Goal: Task Accomplishment & Management: Manage account settings

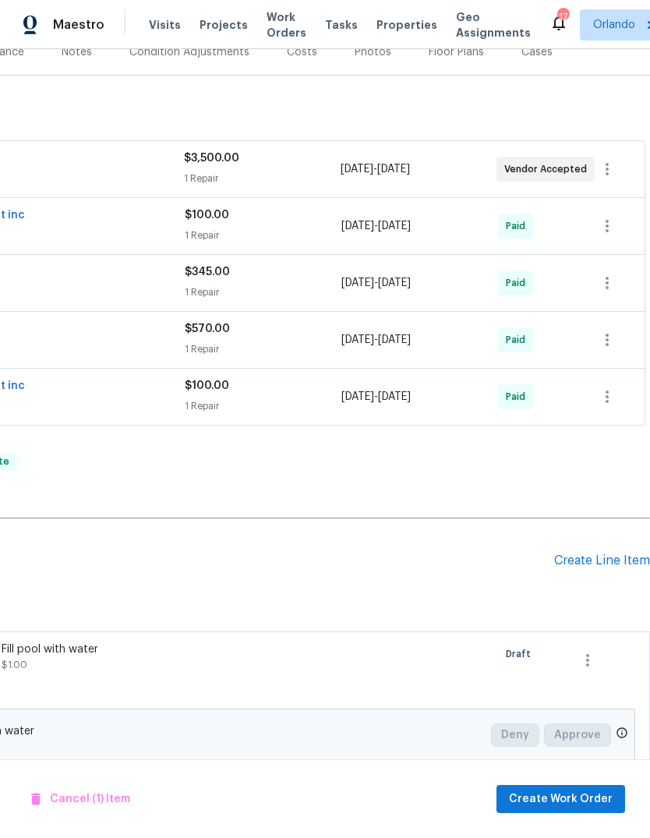
scroll to position [207, 231]
click at [608, 554] on div "Create Line Item" at bounding box center [602, 561] width 96 height 15
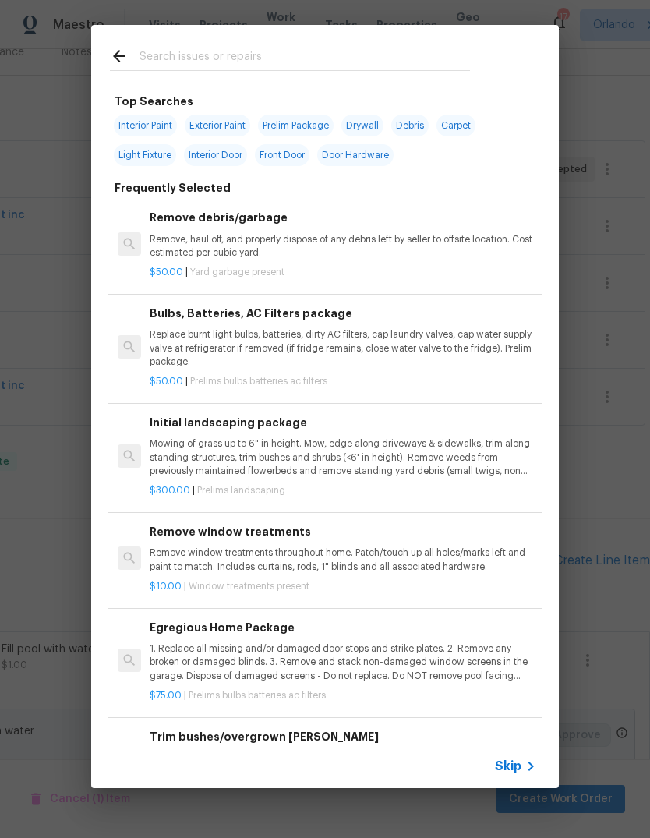
click at [182, 62] on input "text" at bounding box center [305, 58] width 331 height 23
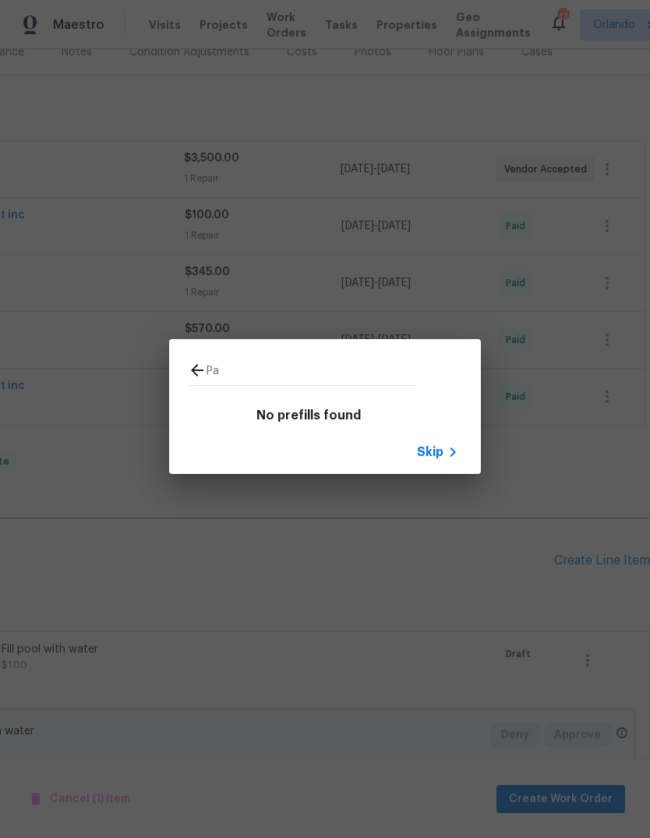
type input "P"
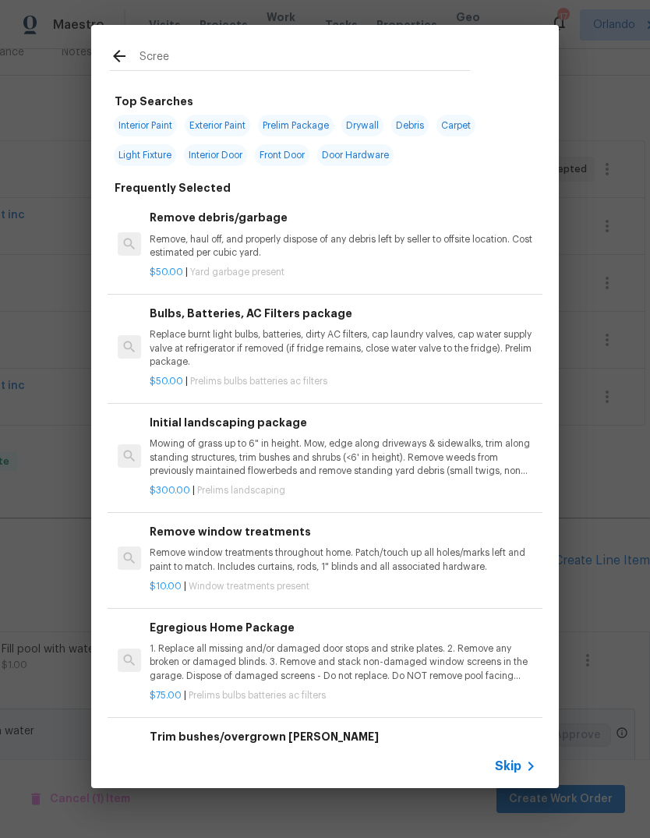
type input "Screen"
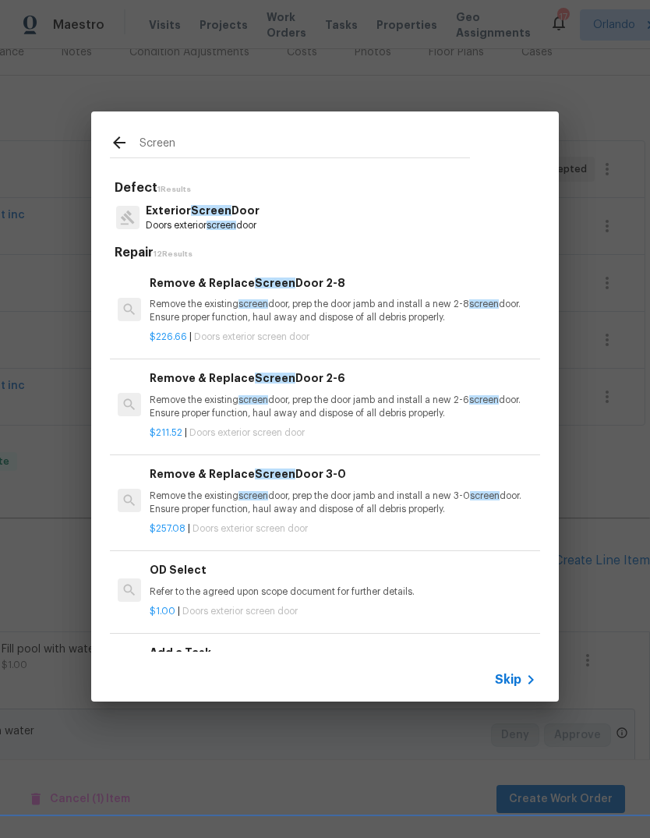
click at [193, 315] on p "Remove the existing screen door, prep the door jamb and install a new 2-8 scree…" at bounding box center [343, 311] width 387 height 27
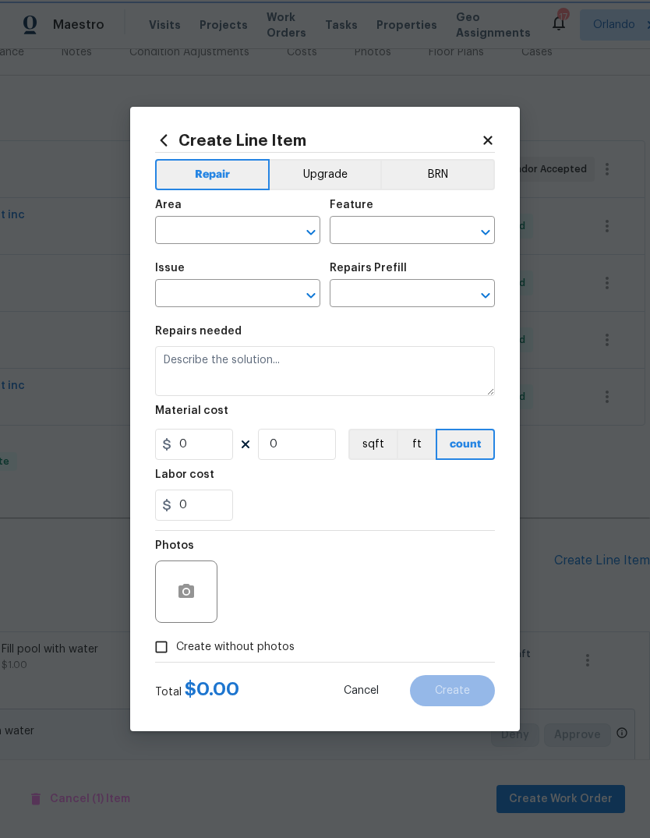
type input "Interior Door"
type input "Exterior Screen Door"
type input "Remove & Replace Screen Door 2-8 $226.66"
type textarea "Remove the existing screen door, prep the door jamb and install a new 2-8 scree…"
type input "226.66"
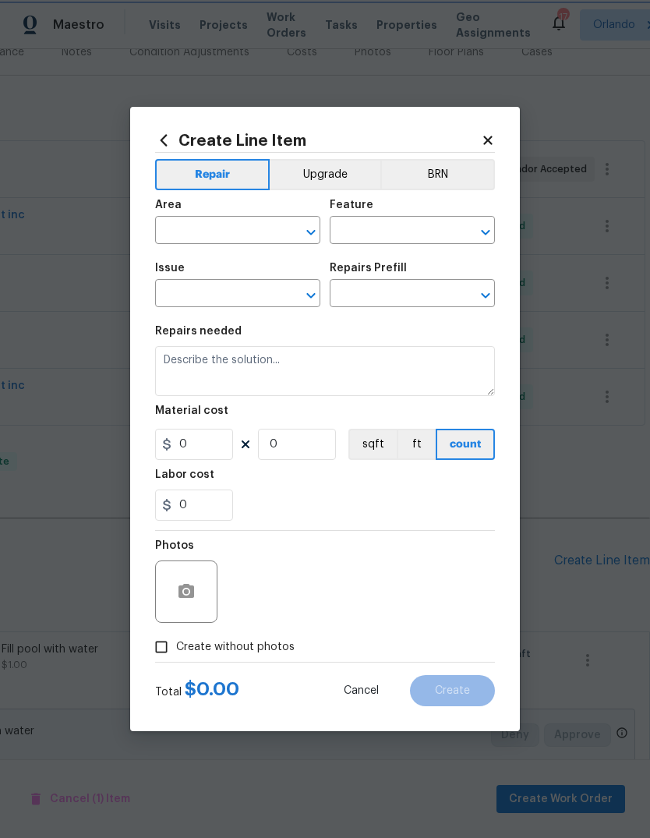
type input "1"
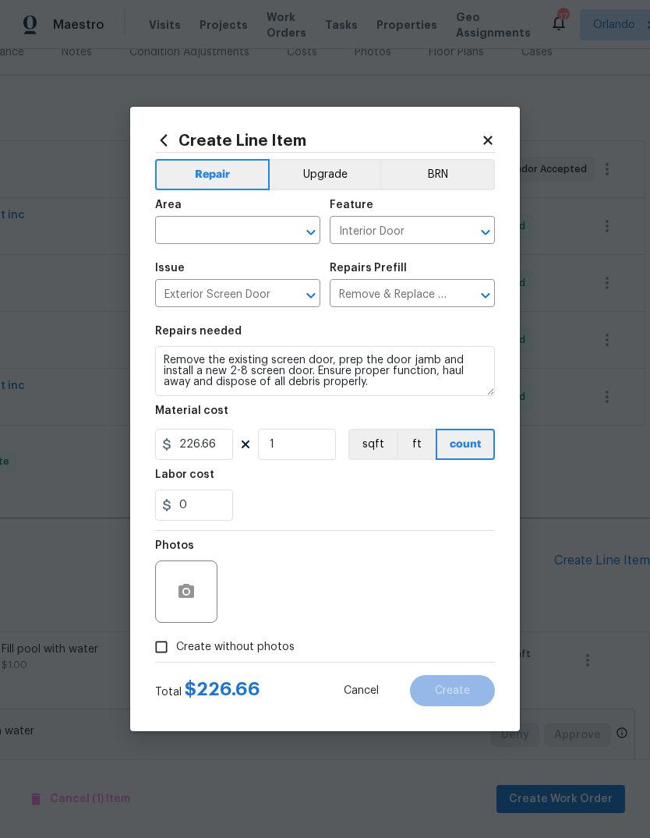
click at [207, 239] on input "text" at bounding box center [216, 232] width 122 height 24
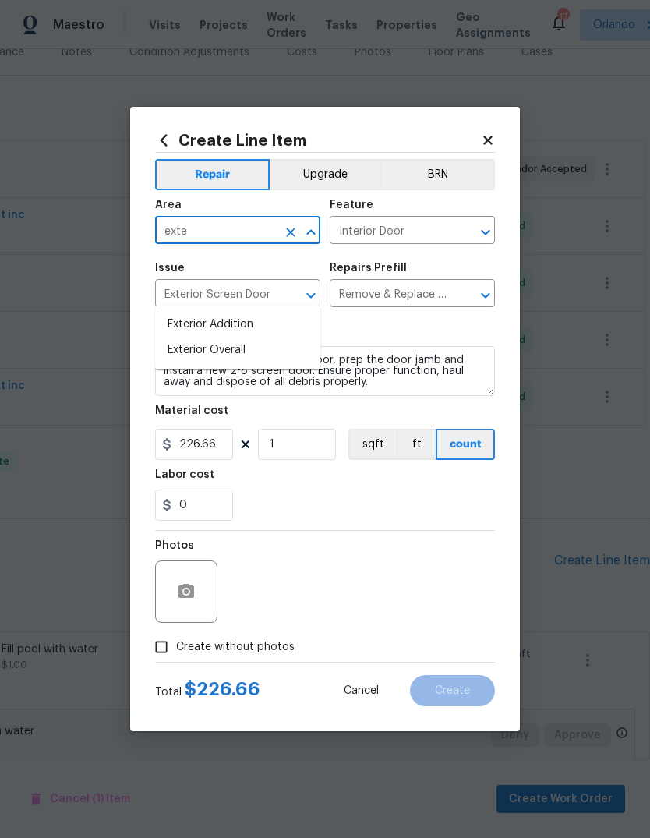
click at [199, 338] on li "Exterior Overall" at bounding box center [237, 351] width 165 height 26
type input "Exterior Overall"
click at [164, 341] on div "Repairs needed" at bounding box center [325, 336] width 340 height 20
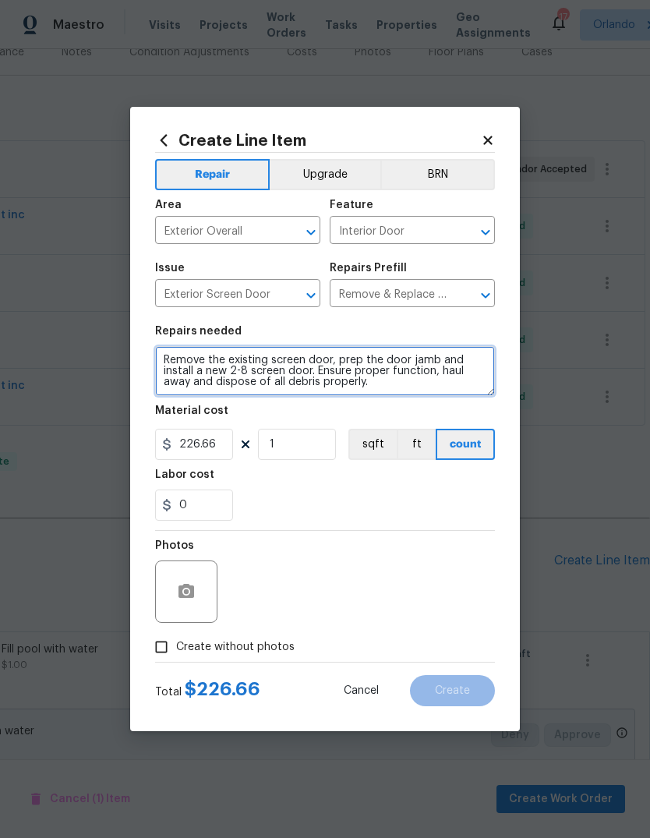
click at [168, 363] on textarea "Remove the existing screen door, prep the door jamb and install a new 2-8 scree…" at bounding box center [325, 371] width 340 height 50
click at [173, 360] on textarea "Remove the existing screen door, prep the door jamb and install a new 2-8 scree…" at bounding box center [325, 371] width 340 height 50
click at [173, 359] on textarea "Remove the existing screen door, prep the door jamb and install a new 2-8 scree…" at bounding box center [325, 371] width 340 height 50
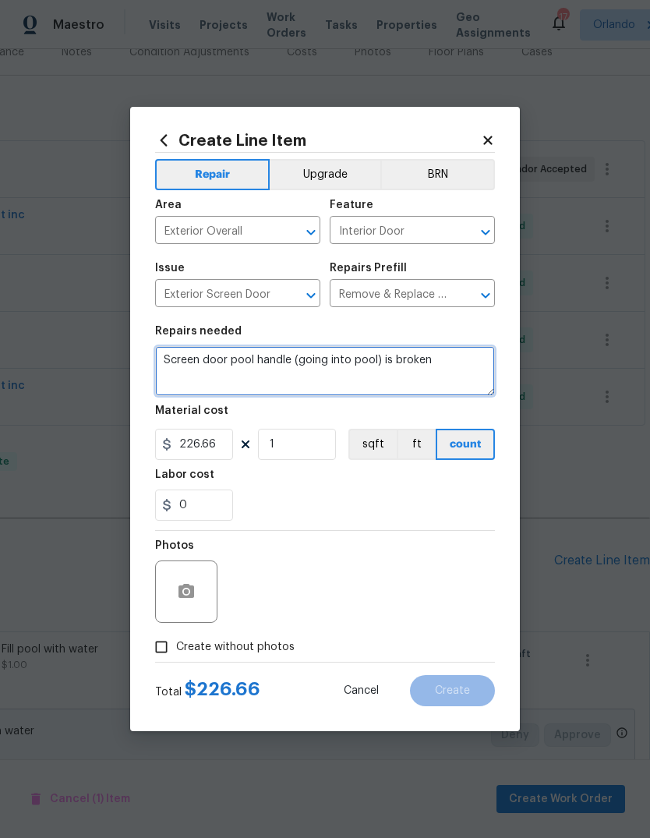
type textarea "Screen door pool handle (going into pool) is broken"
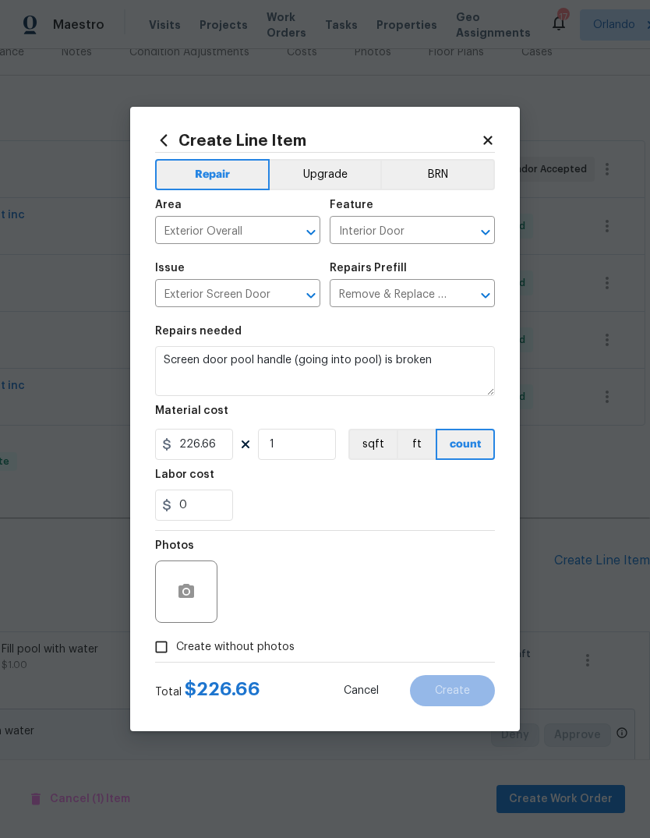
click at [458, 494] on div "0" at bounding box center [325, 505] width 340 height 31
click at [195, 458] on input "226.66" at bounding box center [194, 444] width 78 height 31
click at [194, 458] on input "226.66" at bounding box center [194, 444] width 78 height 31
type input "75"
click at [469, 497] on div "0" at bounding box center [325, 505] width 340 height 31
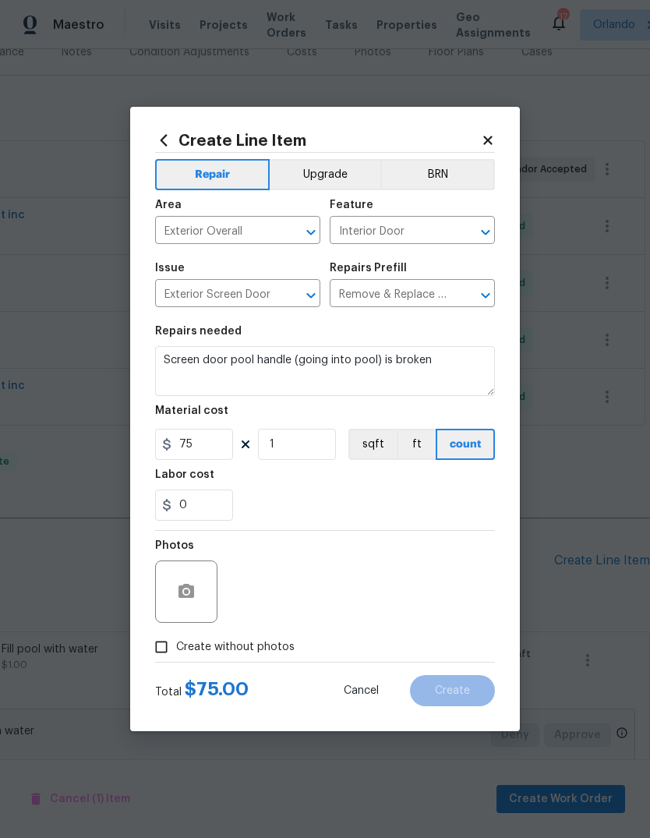
click at [156, 651] on input "Create without photos" at bounding box center [162, 647] width 30 height 30
checkbox input "true"
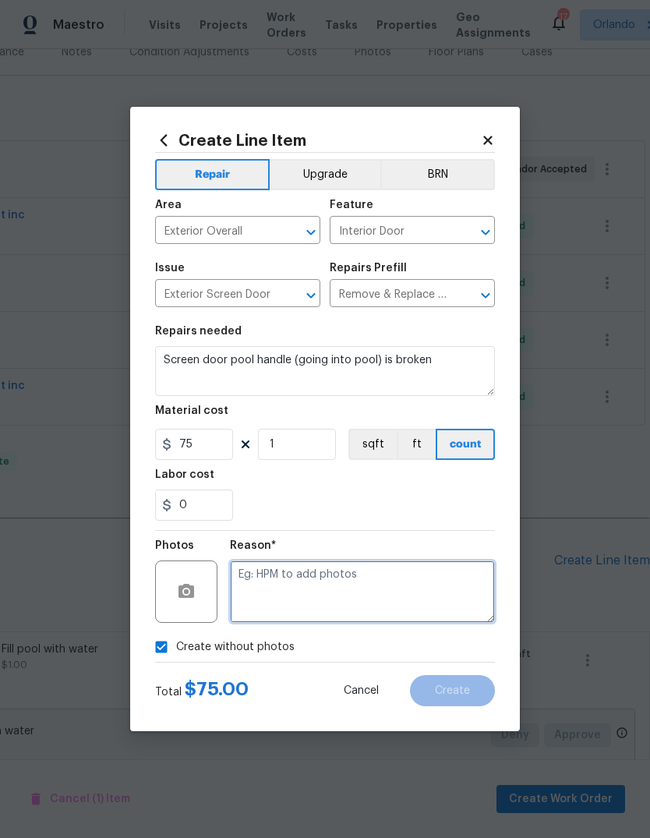
click at [433, 600] on textarea at bounding box center [362, 592] width 265 height 62
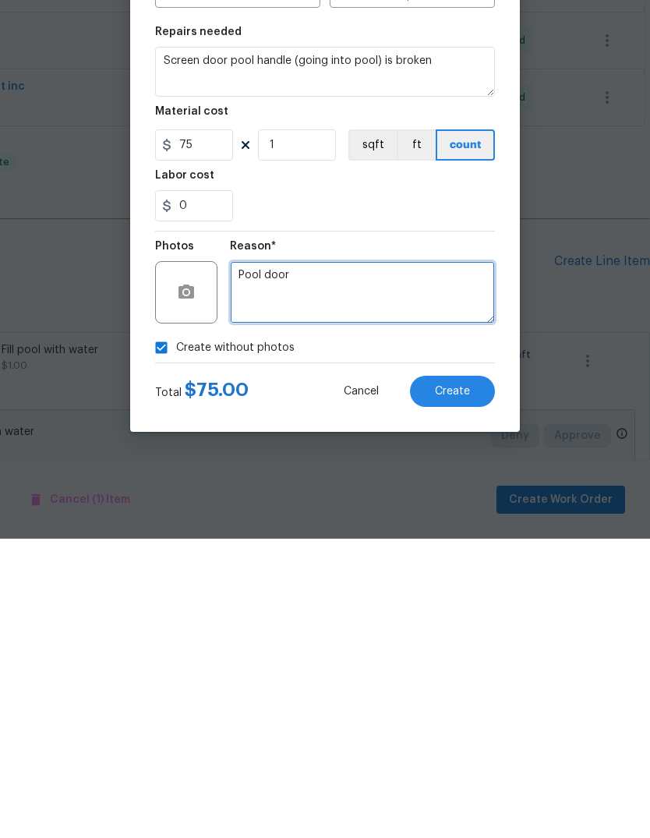
type textarea "Pool door"
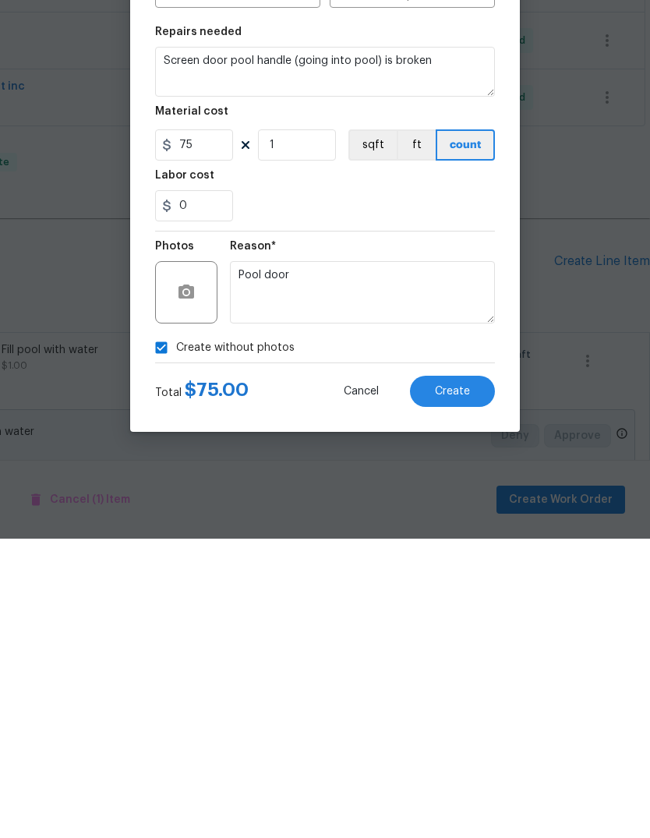
click at [473, 675] on button "Create" at bounding box center [452, 690] width 85 height 31
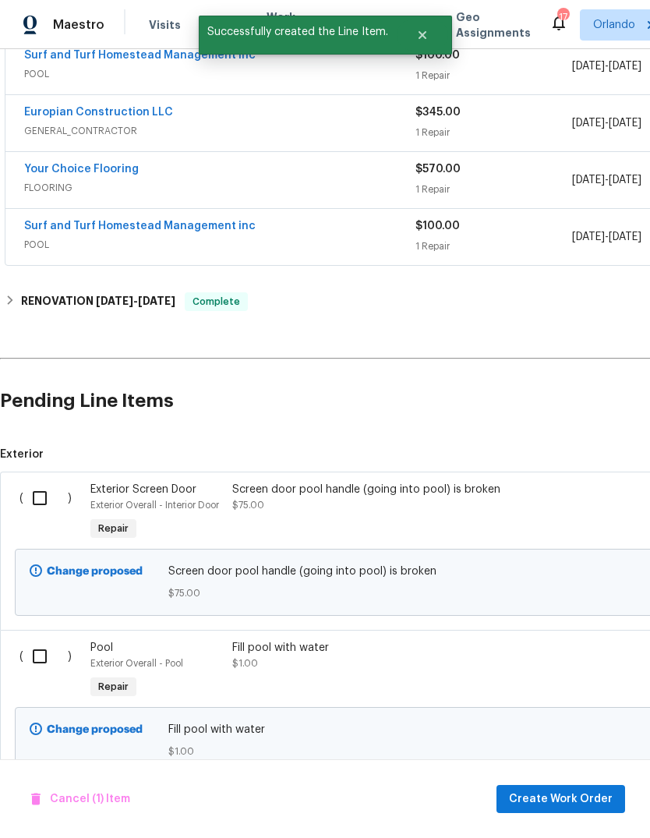
scroll to position [366, 0]
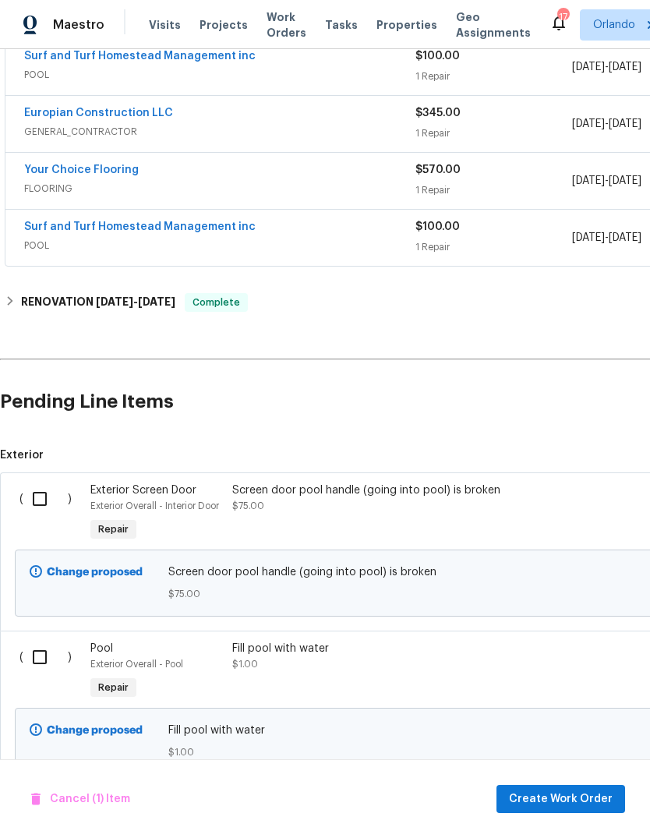
click at [51, 483] on input "checkbox" at bounding box center [45, 499] width 44 height 33
click at [573, 794] on span "Create Work Order" at bounding box center [561, 799] width 104 height 19
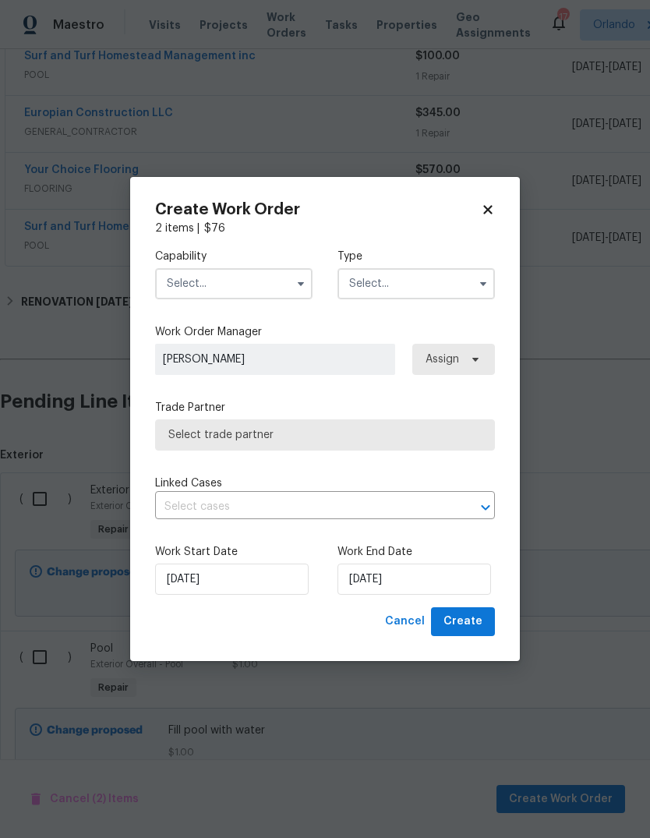
checkbox input "false"
click at [207, 298] on input "text" at bounding box center [233, 283] width 157 height 31
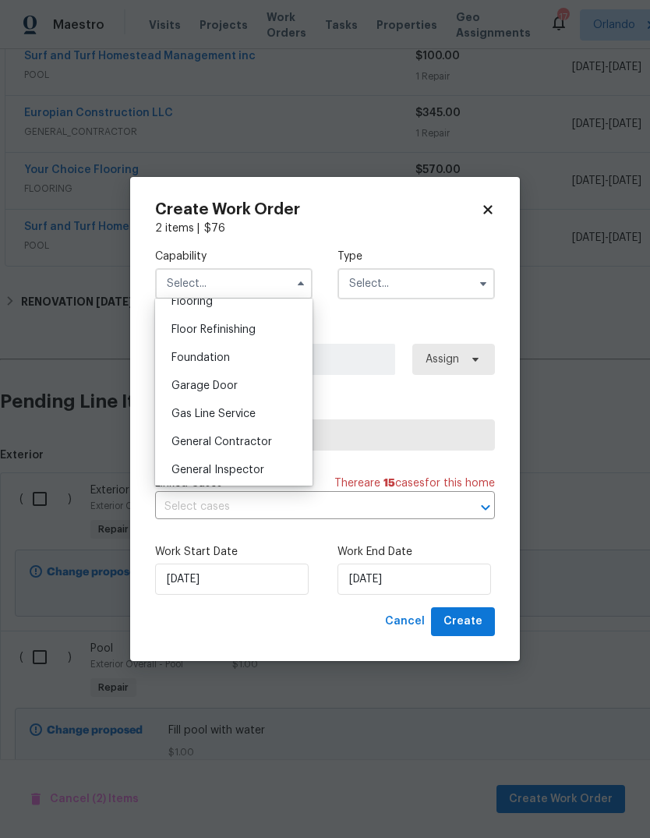
scroll to position [629, 0]
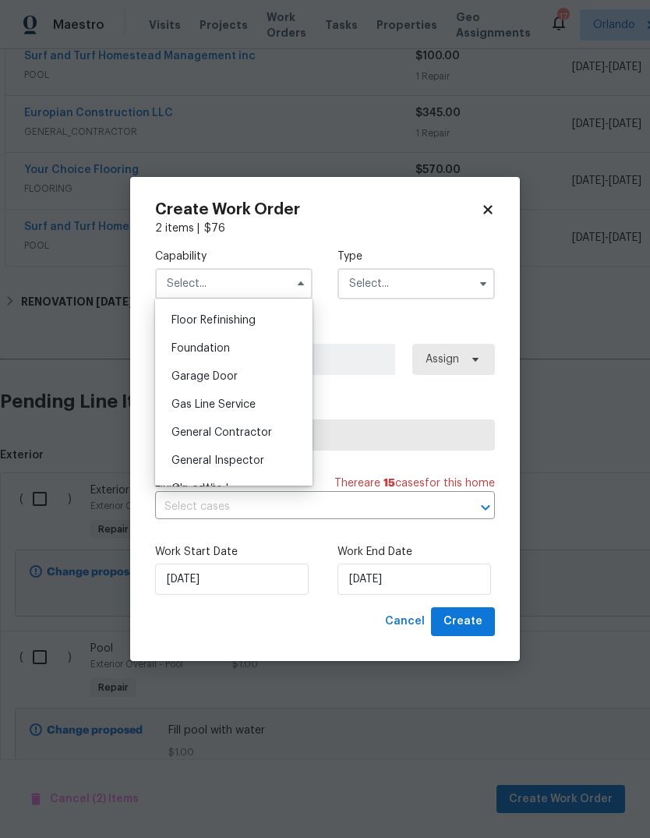
click at [197, 433] on span "General Contractor" at bounding box center [222, 432] width 101 height 11
type input "General Contractor"
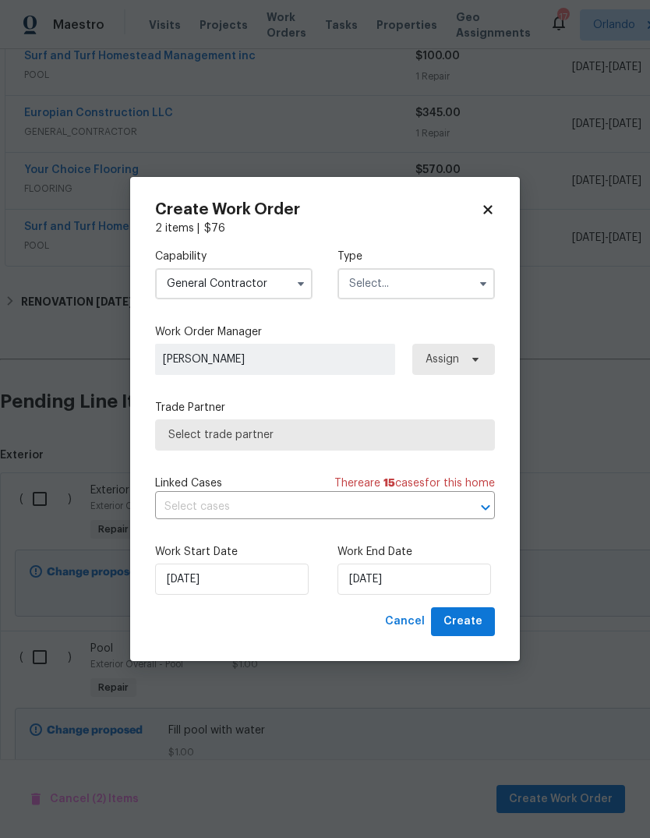
click at [366, 274] on input "text" at bounding box center [416, 283] width 157 height 31
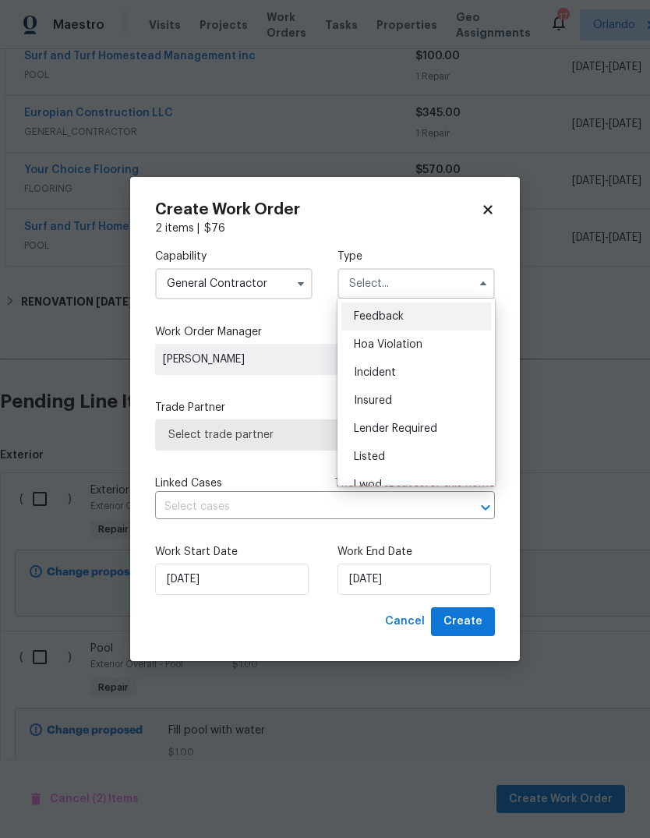
click at [405, 459] on div "Listed" at bounding box center [416, 457] width 150 height 28
type input "Listed"
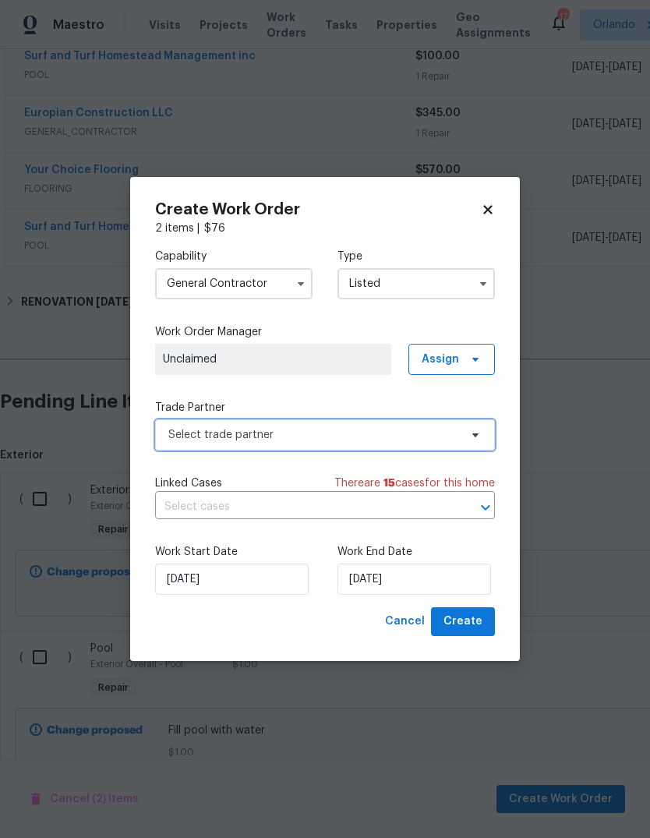
click at [186, 447] on span "Select trade partner" at bounding box center [325, 434] width 340 height 31
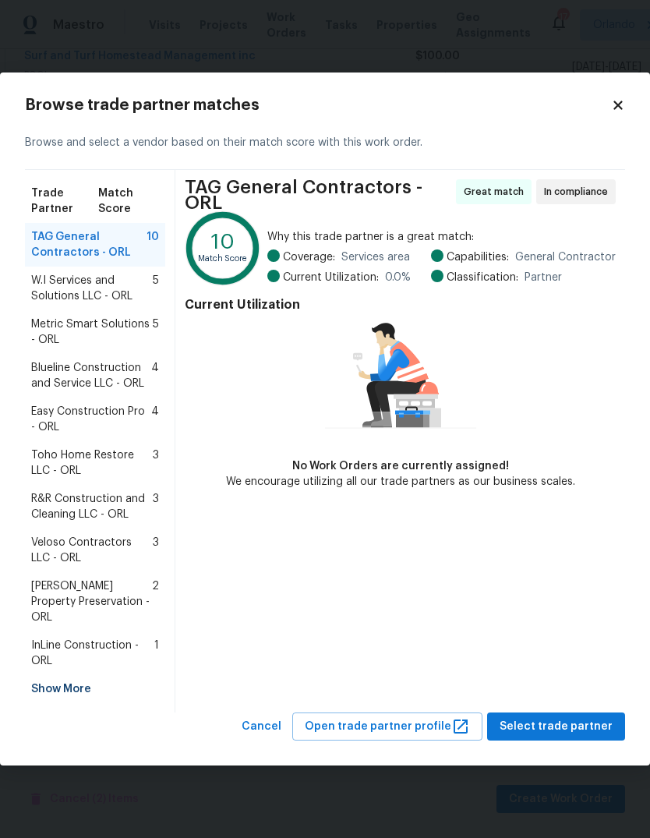
click at [55, 679] on div "Show More" at bounding box center [95, 689] width 140 height 28
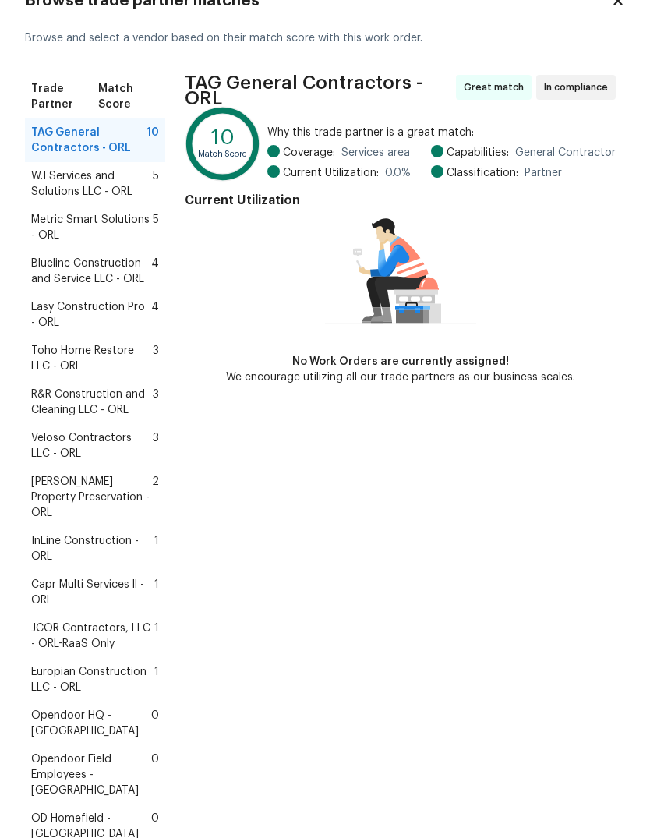
scroll to position [46, 0]
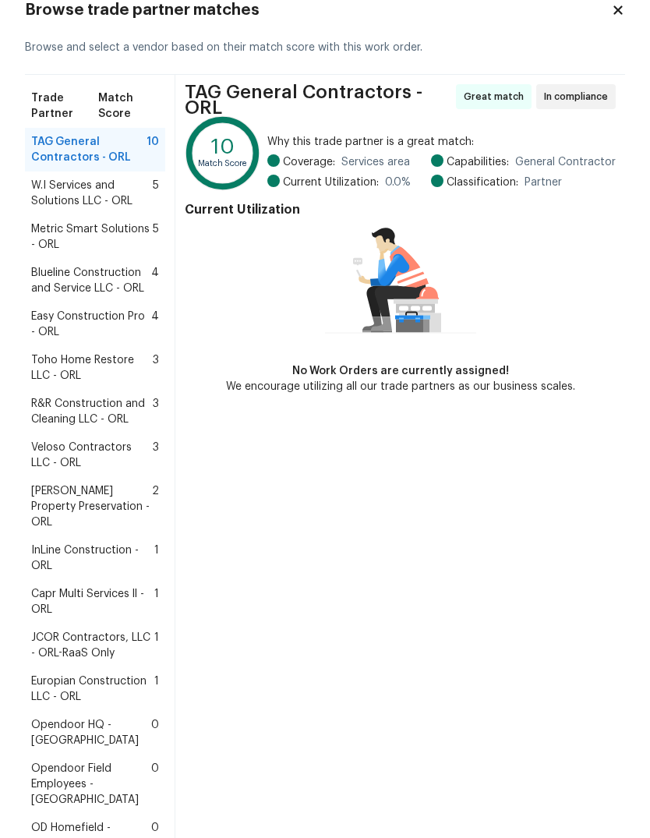
click at [63, 586] on span "Capr Multi Services ll - ORL" at bounding box center [92, 601] width 123 height 31
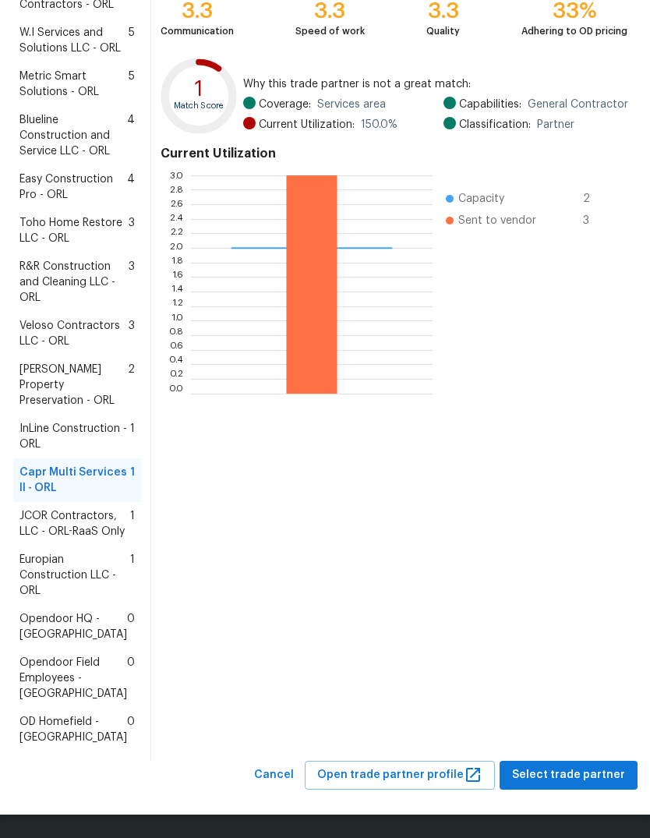
scroll to position [338, 0]
click at [590, 782] on span "Select trade partner" at bounding box center [568, 775] width 113 height 19
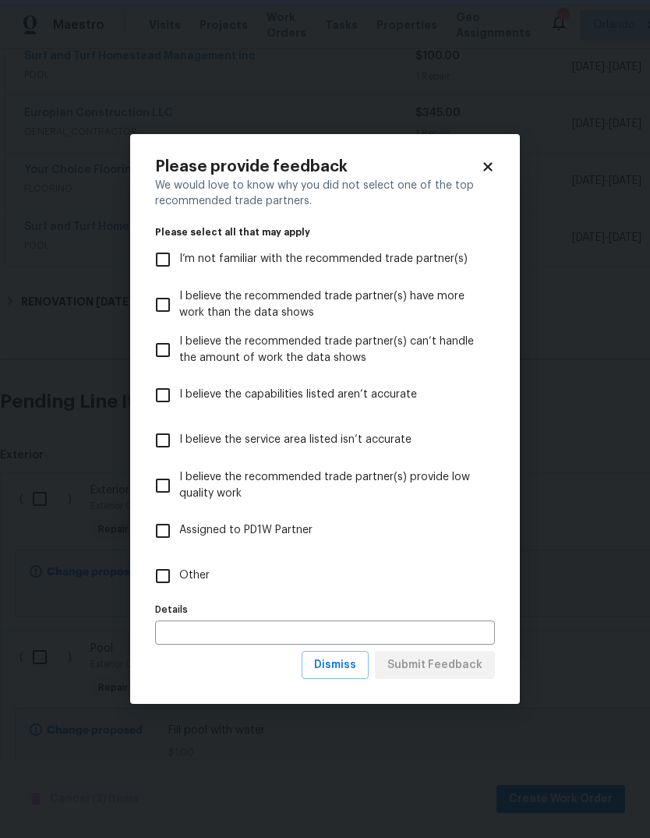
scroll to position [0, 0]
click at [169, 580] on input "Other" at bounding box center [163, 576] width 33 height 33
checkbox input "true"
click at [465, 661] on span "Submit Feedback" at bounding box center [434, 665] width 95 height 19
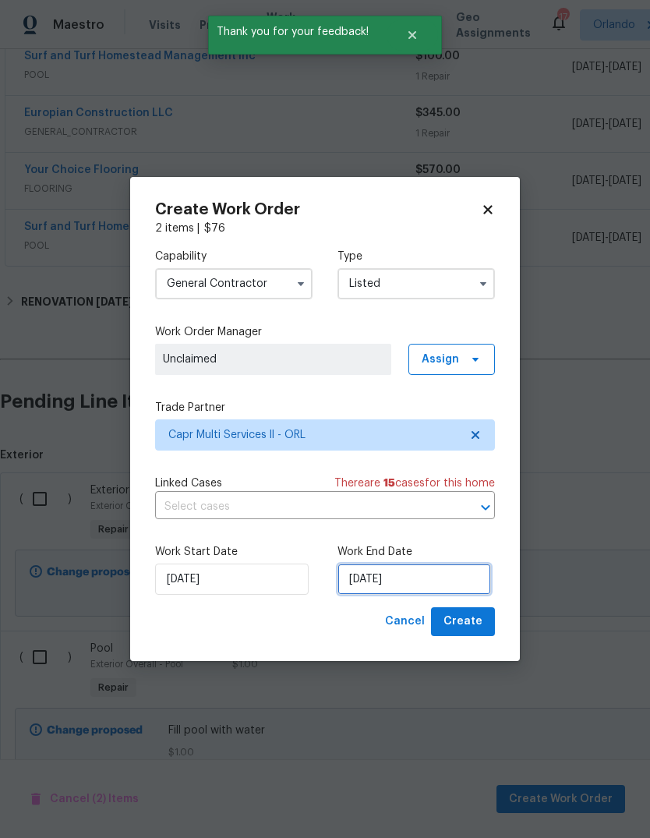
click at [462, 578] on input "[DATE]" at bounding box center [415, 579] width 154 height 31
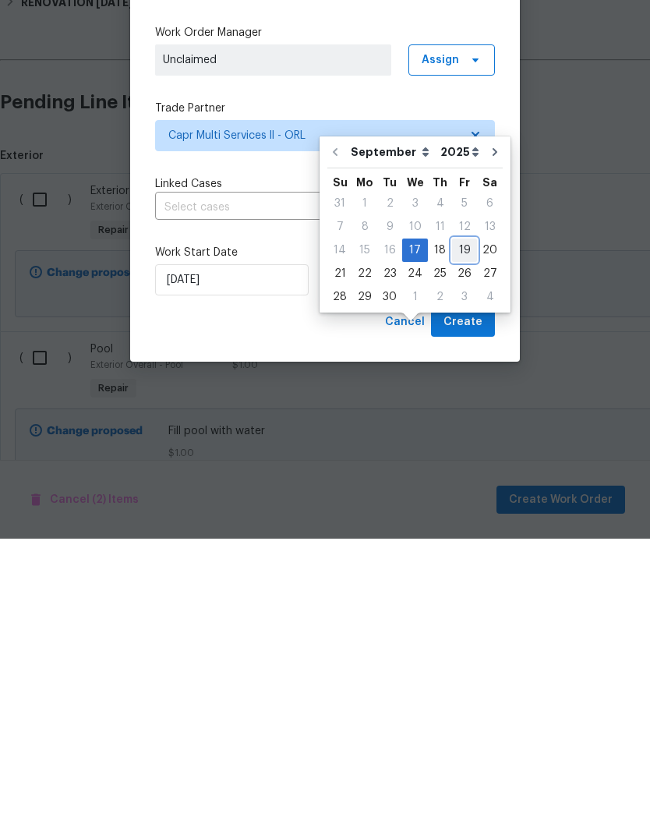
click at [452, 539] on div "19" at bounding box center [464, 550] width 25 height 22
type input "[DATE]"
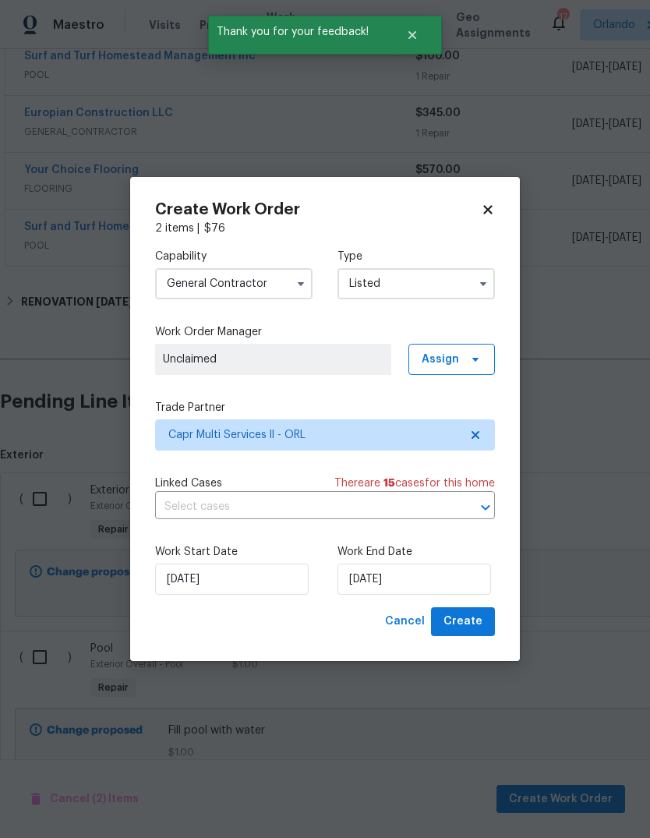
click at [472, 619] on span "Create" at bounding box center [463, 621] width 39 height 19
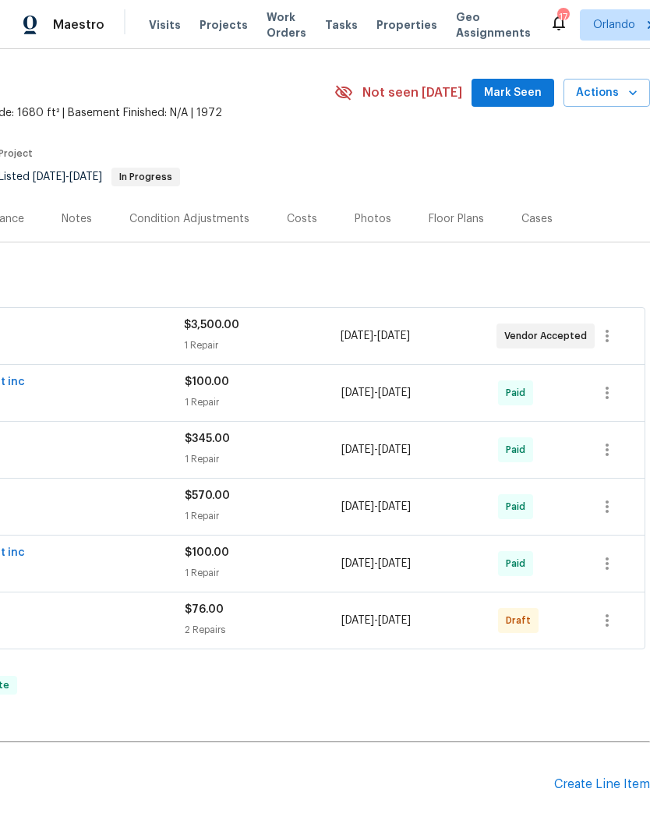
scroll to position [40, 231]
click at [600, 612] on icon "button" at bounding box center [607, 621] width 19 height 19
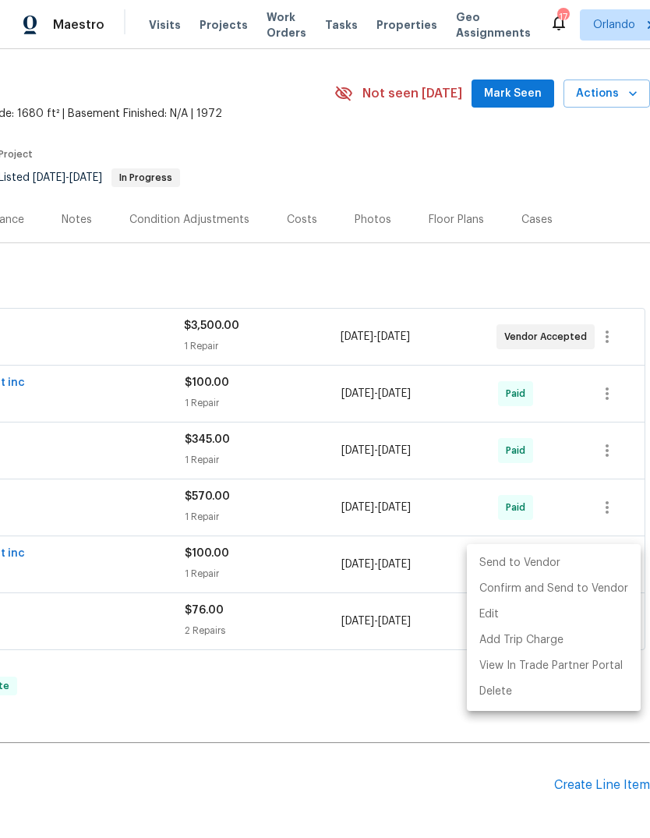
click at [582, 557] on li "Send to Vendor" at bounding box center [554, 563] width 174 height 26
click at [182, 714] on div at bounding box center [325, 419] width 650 height 838
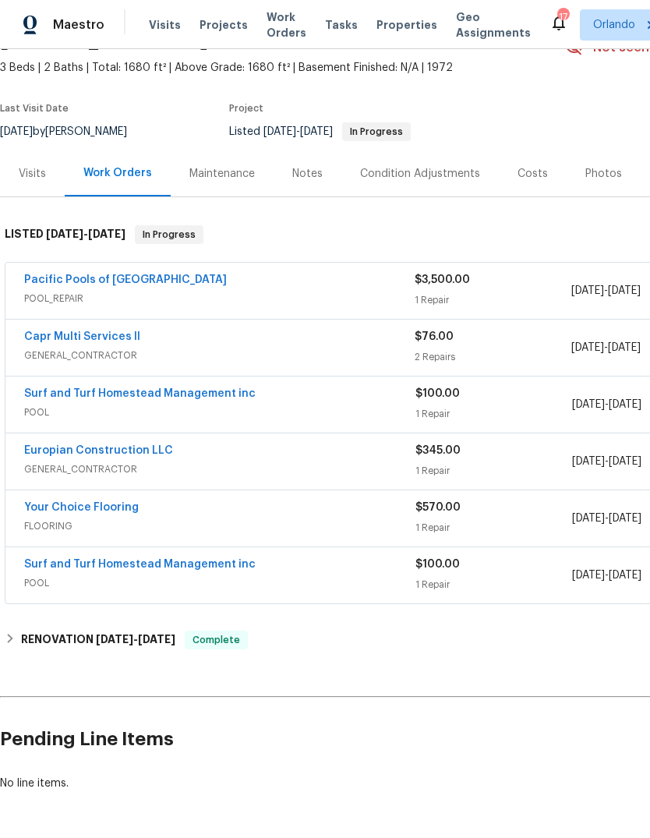
scroll to position [86, 0]
click at [69, 331] on link "Capr Multi Services ll" at bounding box center [82, 336] width 116 height 11
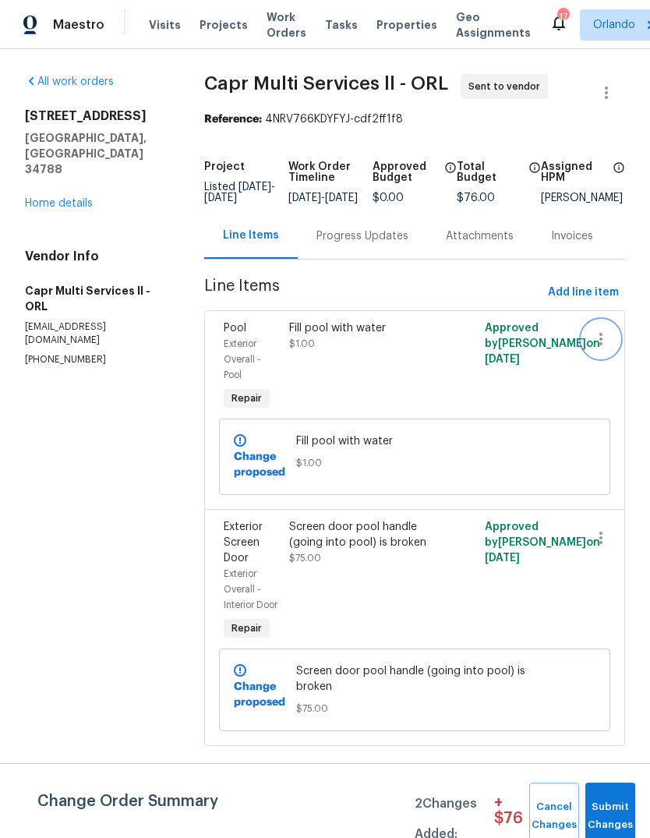
click at [606, 348] on icon "button" at bounding box center [601, 339] width 19 height 19
click at [613, 358] on li "Cancel" at bounding box center [607, 351] width 60 height 26
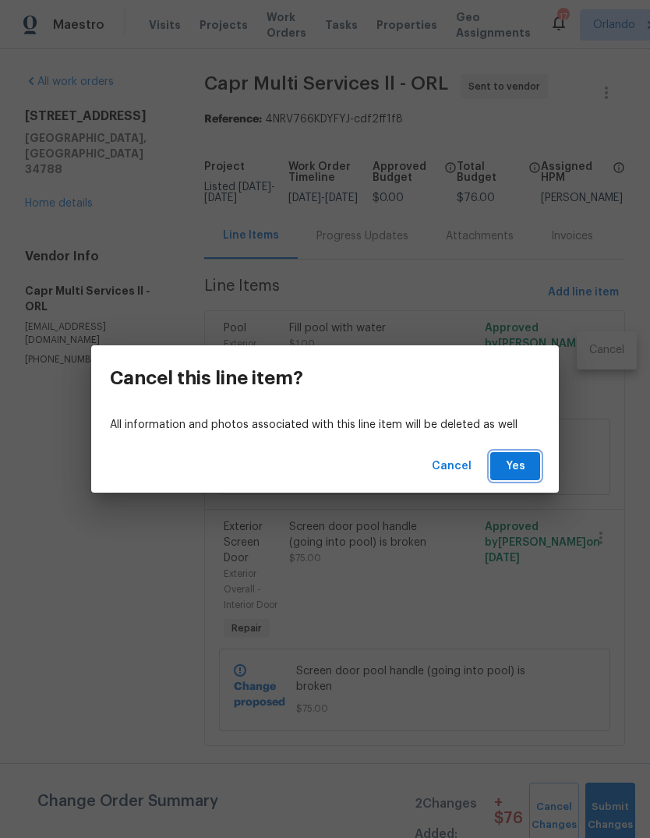
click at [521, 462] on span "Yes" at bounding box center [515, 466] width 25 height 19
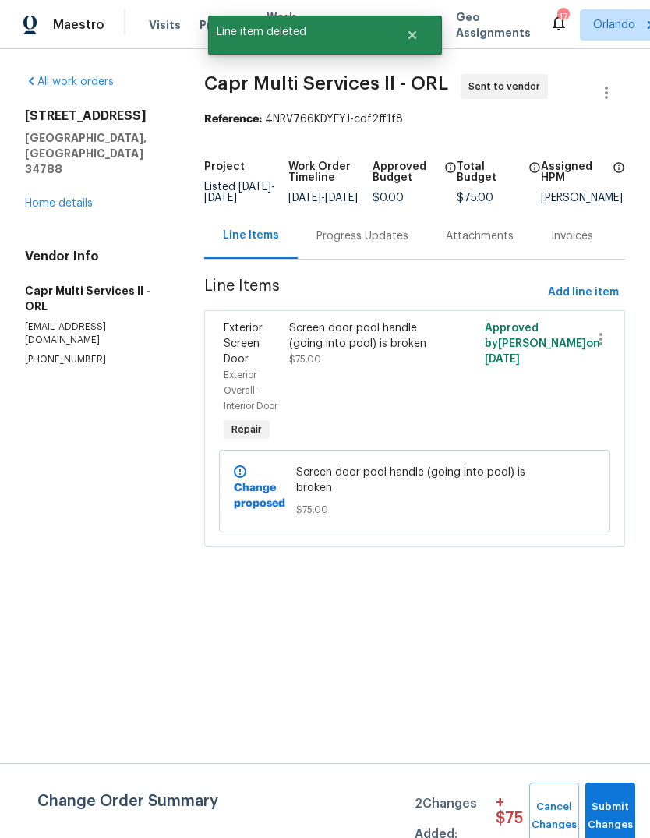
click at [31, 198] on link "Home details" at bounding box center [59, 203] width 68 height 11
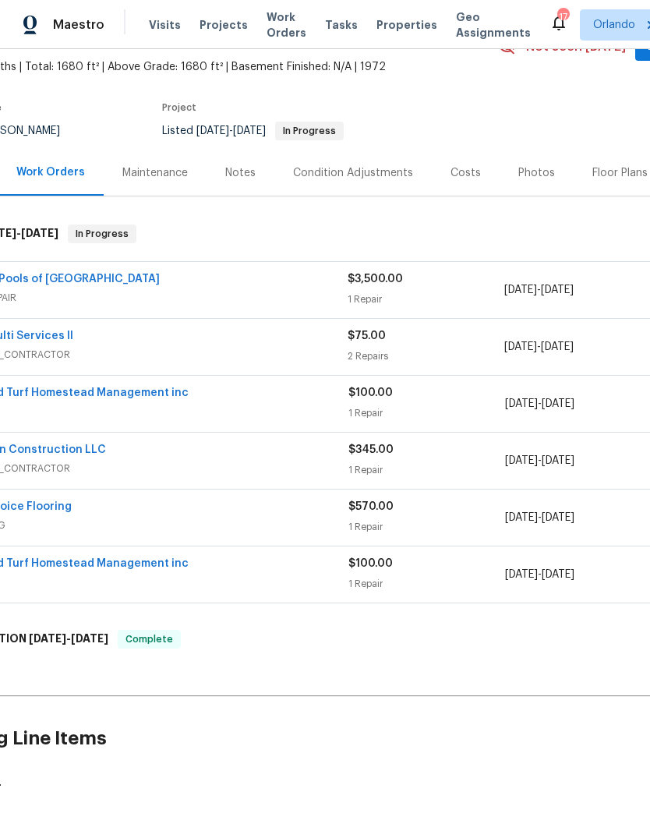
scroll to position [87, 71]
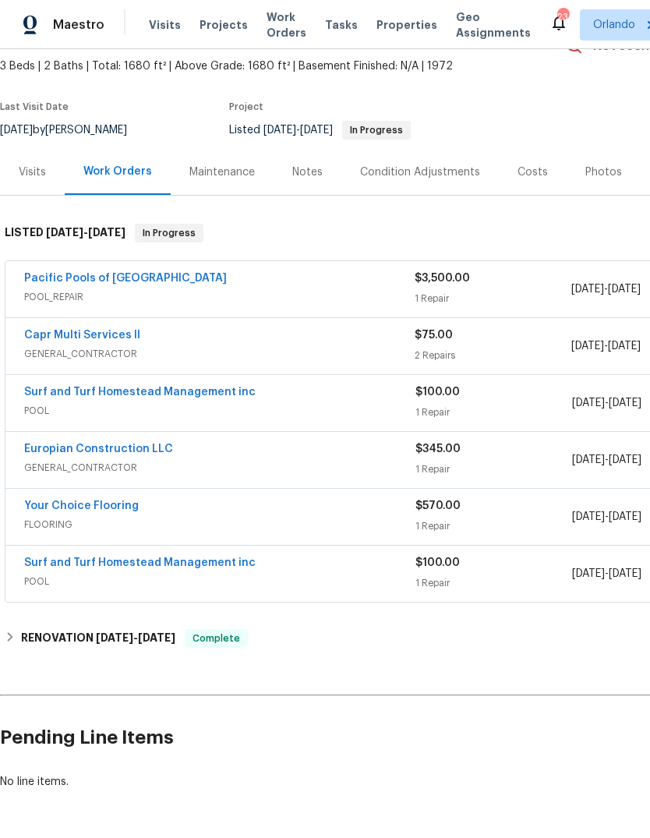
scroll to position [86, 0]
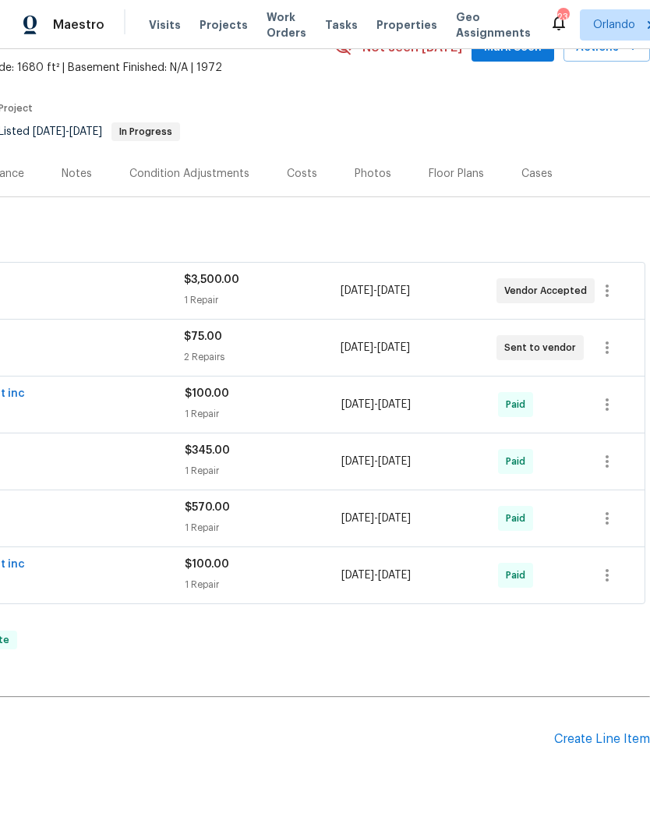
click at [600, 735] on div "Create Line Item" at bounding box center [602, 739] width 96 height 15
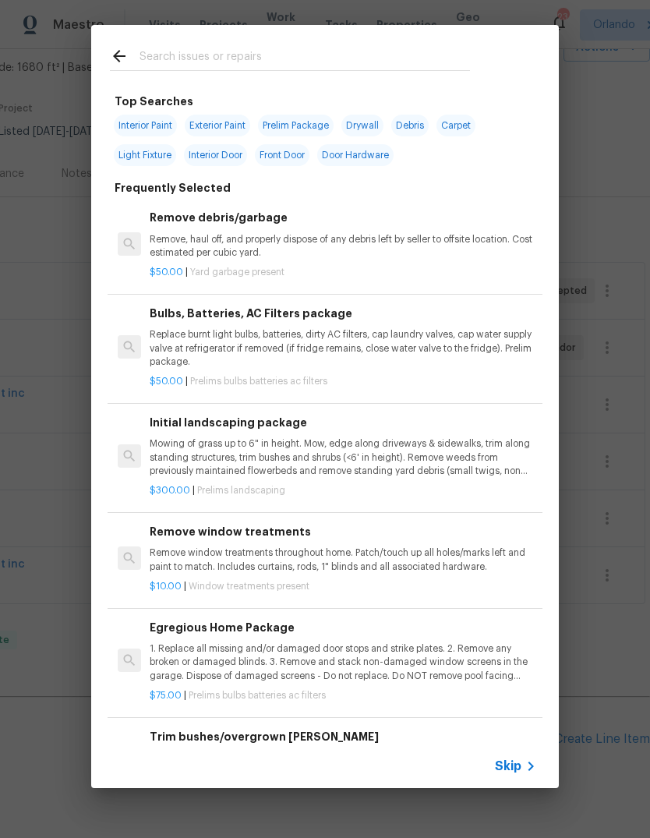
click at [182, 51] on input "text" at bounding box center [305, 58] width 331 height 23
type input "Pool"
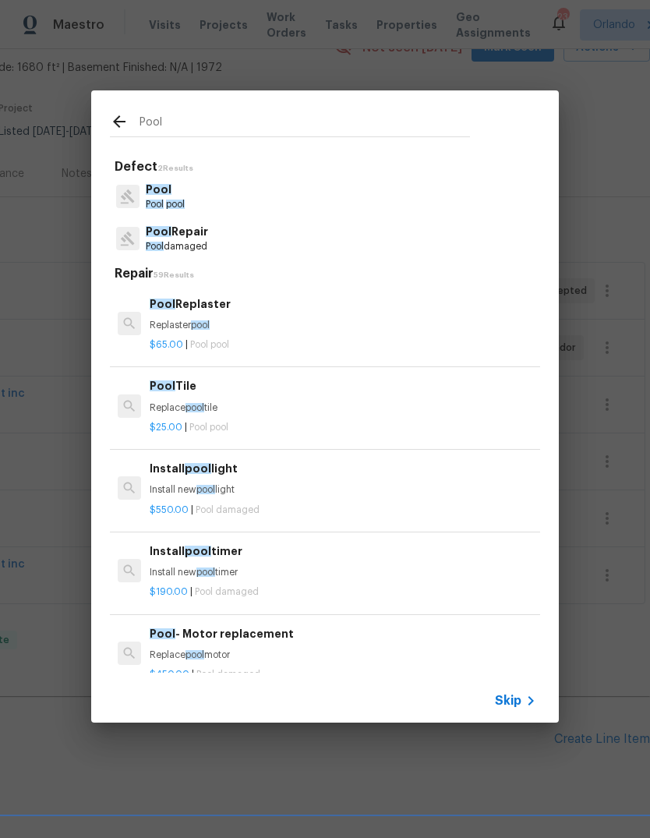
click at [172, 329] on p "Replaster pool" at bounding box center [343, 325] width 387 height 13
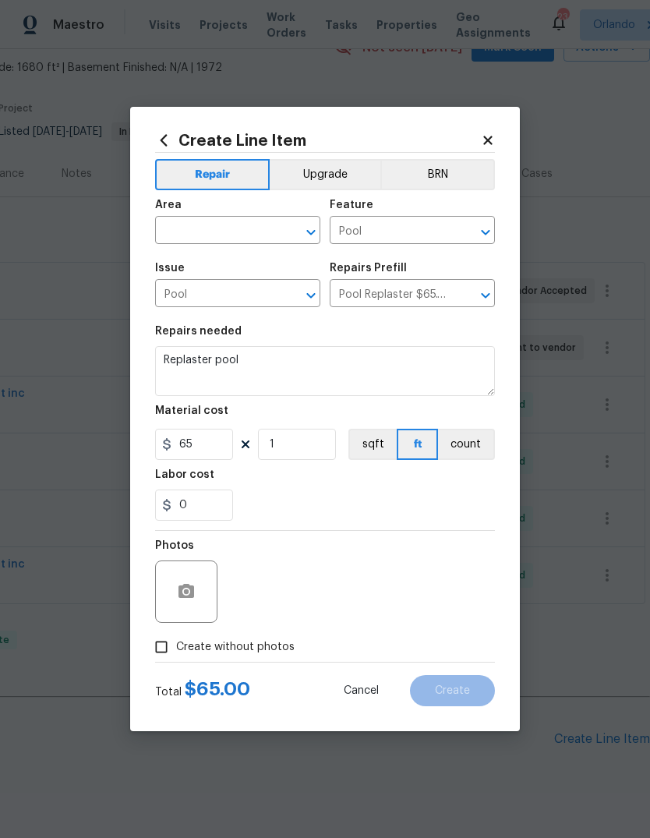
click at [180, 231] on input "text" at bounding box center [216, 232] width 122 height 24
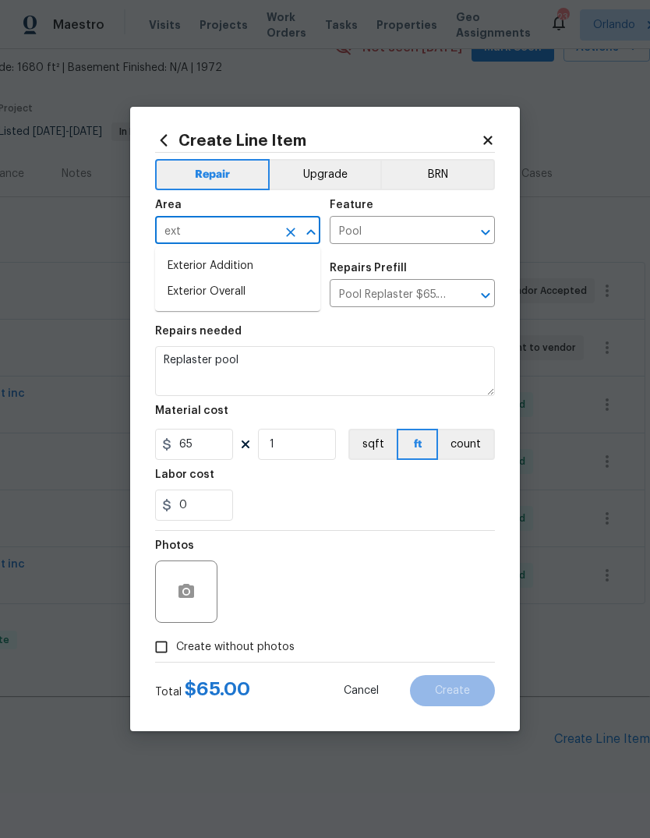
click at [202, 292] on li "Exterior Overall" at bounding box center [237, 292] width 165 height 26
type input "Exterior Overall"
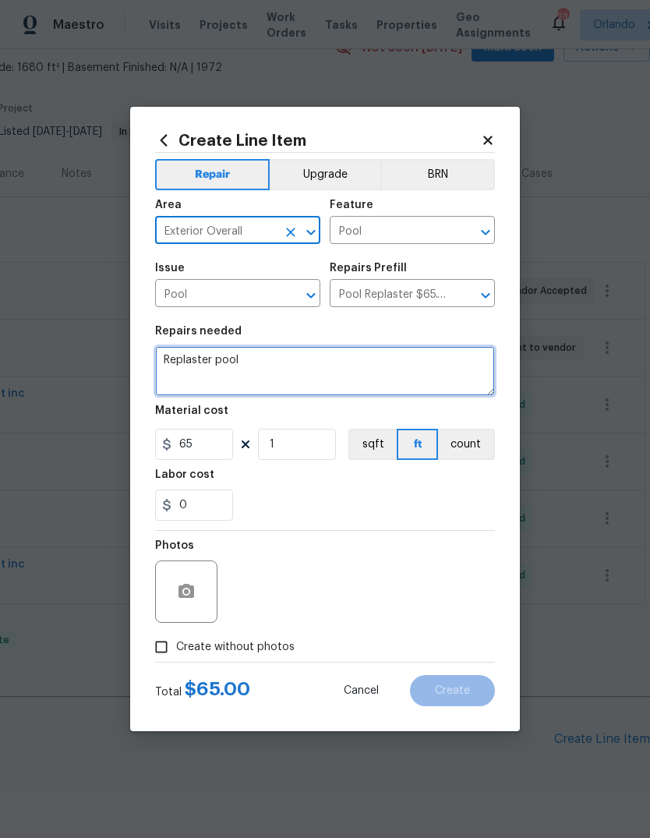
click at [217, 359] on textarea "Replaster pool" at bounding box center [325, 371] width 340 height 50
click at [217, 358] on textarea "Replaster pool" at bounding box center [325, 371] width 340 height 50
click at [247, 363] on textarea "Replaster pool" at bounding box center [325, 371] width 340 height 50
type textarea "R"
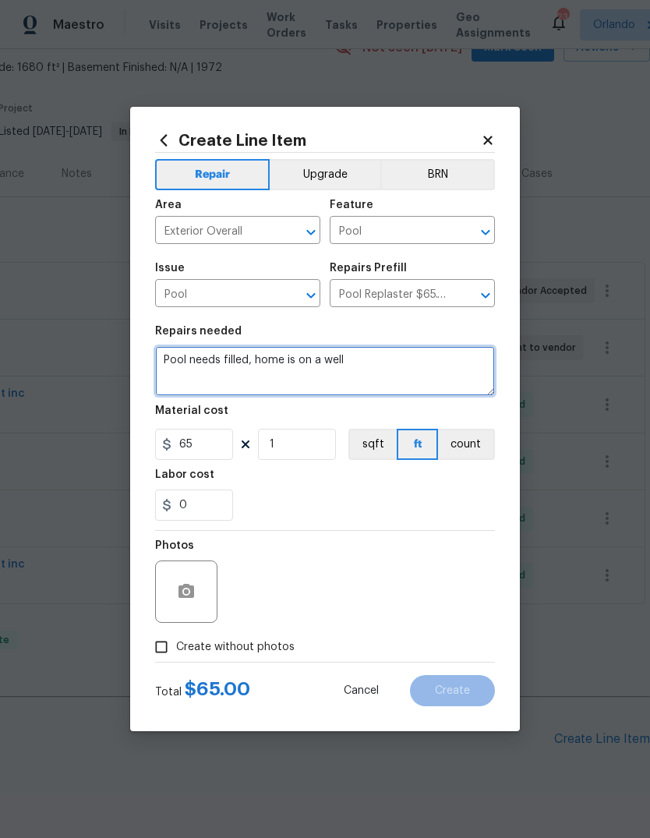
type textarea "Pool needs filled, home is on a well"
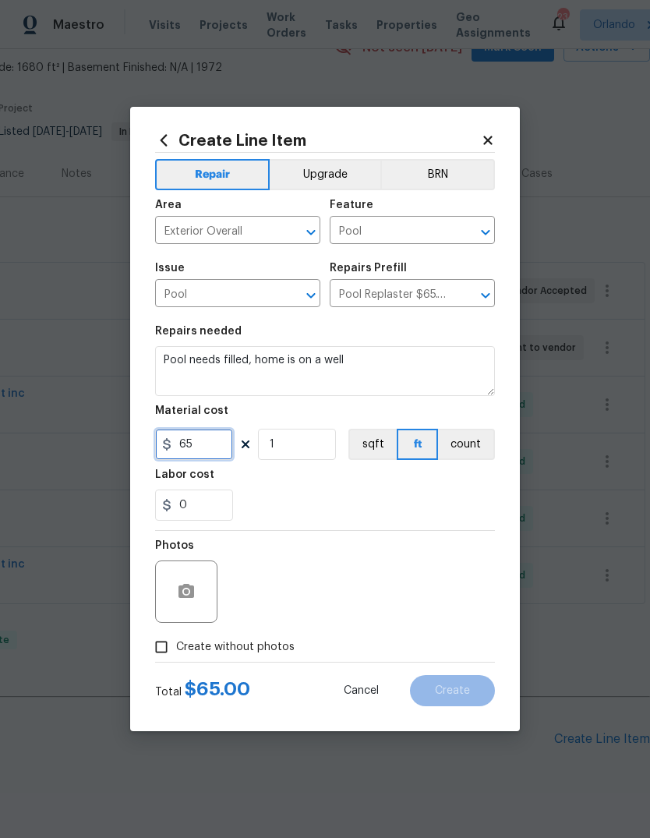
click at [209, 437] on input "65" at bounding box center [194, 444] width 78 height 31
click at [180, 448] on input "65" at bounding box center [194, 444] width 78 height 31
type input "1"
click at [267, 479] on div "Labor cost" at bounding box center [325, 479] width 340 height 20
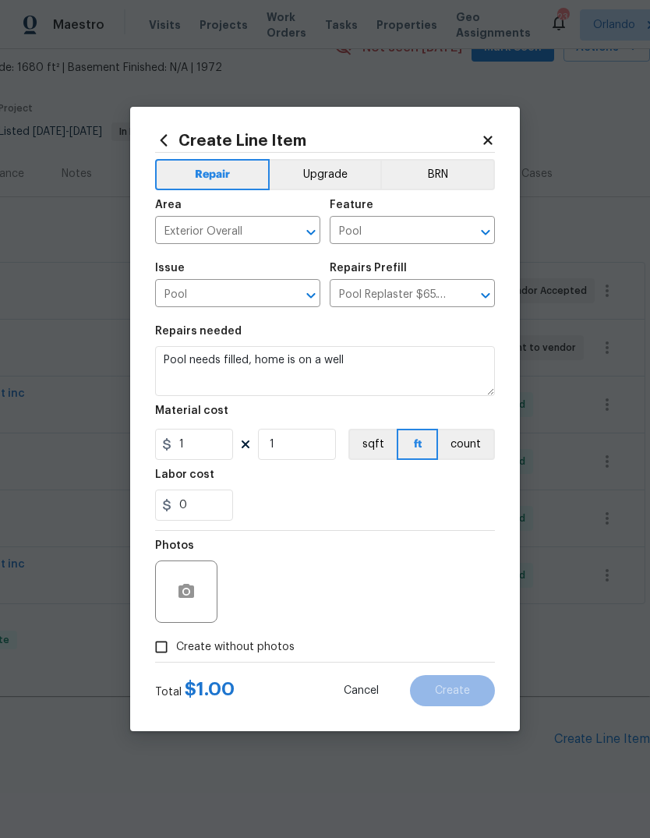
click at [164, 655] on input "Create without photos" at bounding box center [162, 647] width 30 height 30
checkbox input "true"
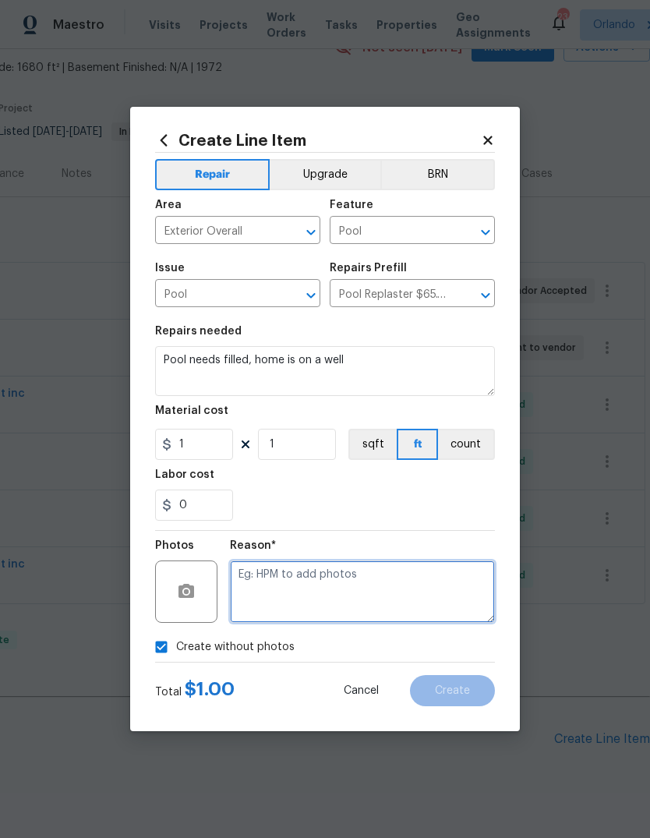
click at [442, 613] on textarea at bounding box center [362, 592] width 265 height 62
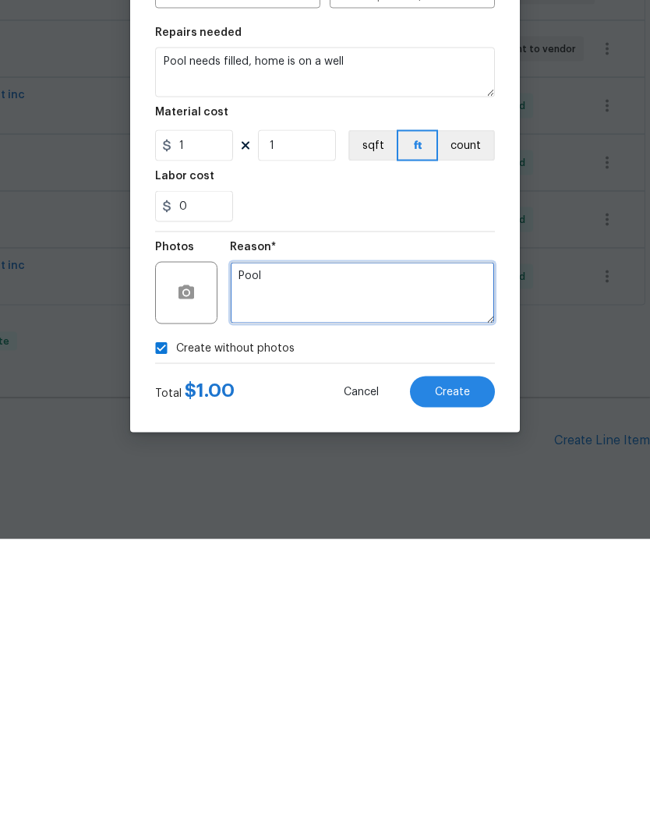
type textarea "Pool"
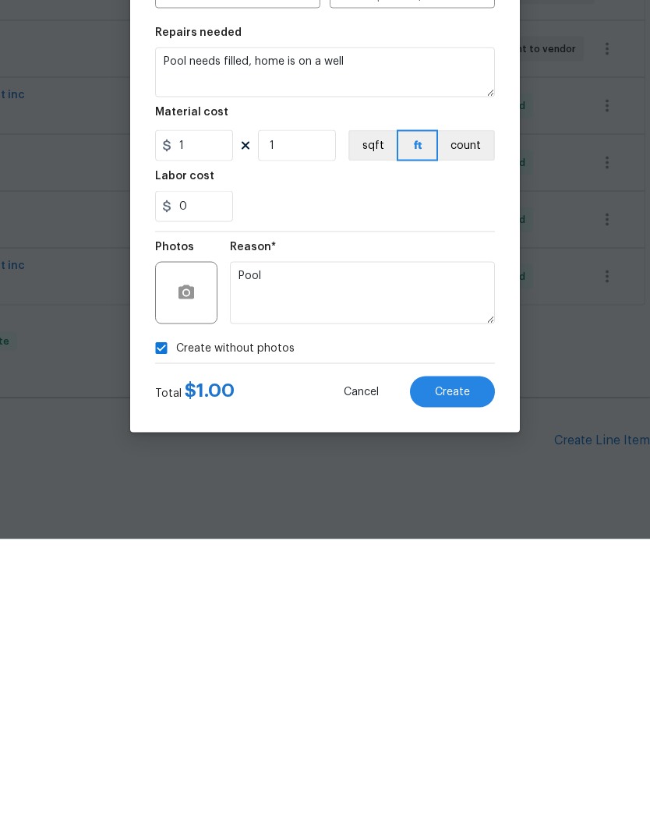
click at [464, 675] on button "Create" at bounding box center [452, 690] width 85 height 31
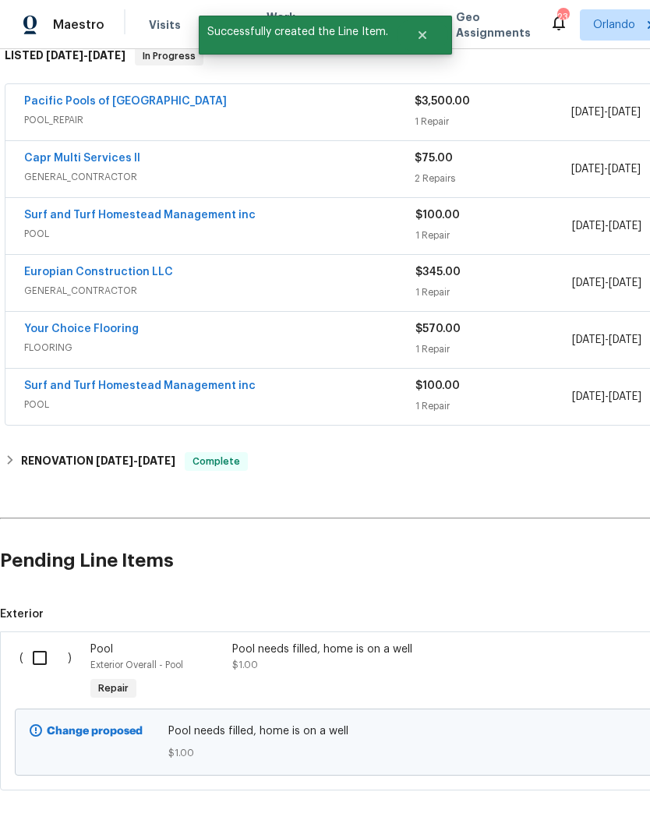
scroll to position [264, 0]
click at [44, 642] on input "checkbox" at bounding box center [45, 658] width 44 height 33
checkbox input "true"
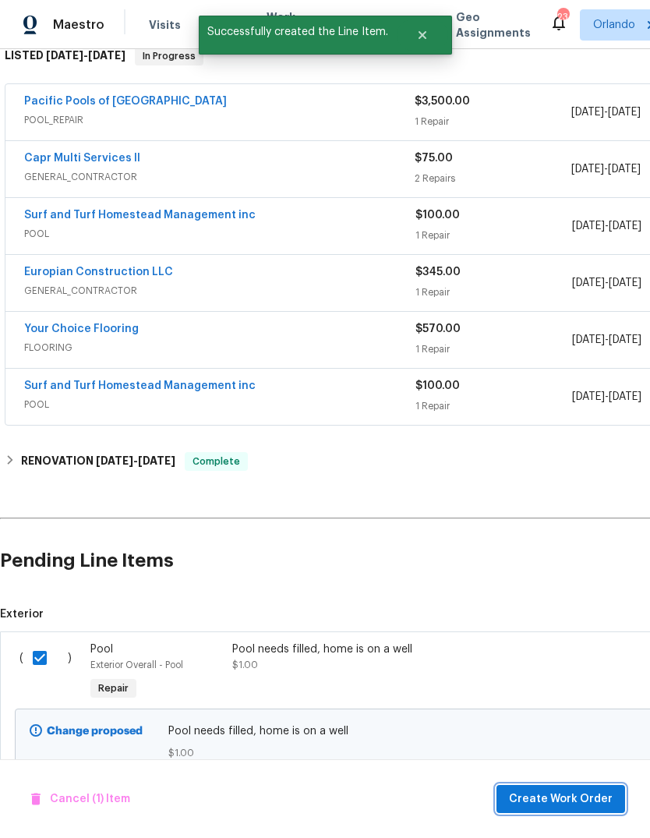
click at [593, 799] on span "Create Work Order" at bounding box center [561, 799] width 104 height 19
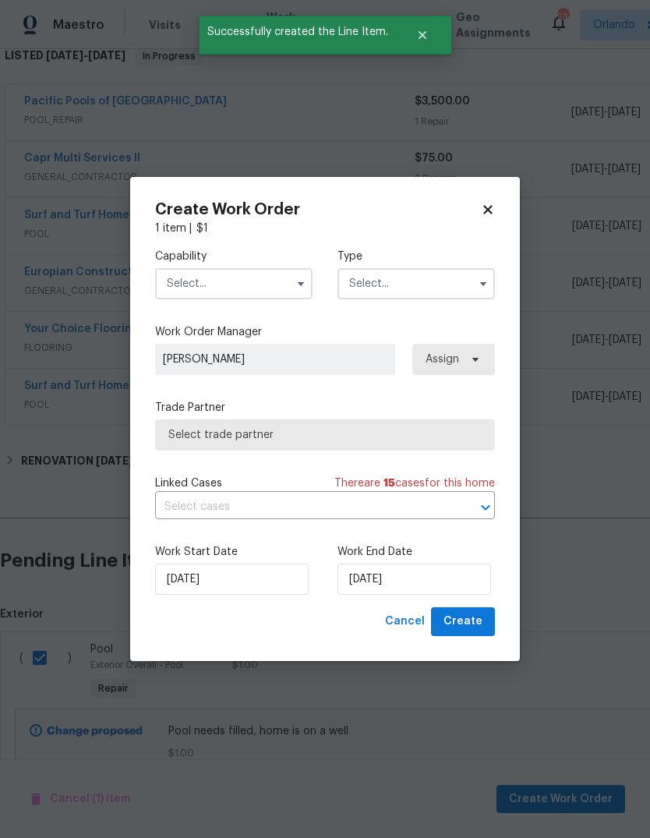
click at [214, 292] on input "text" at bounding box center [233, 283] width 157 height 31
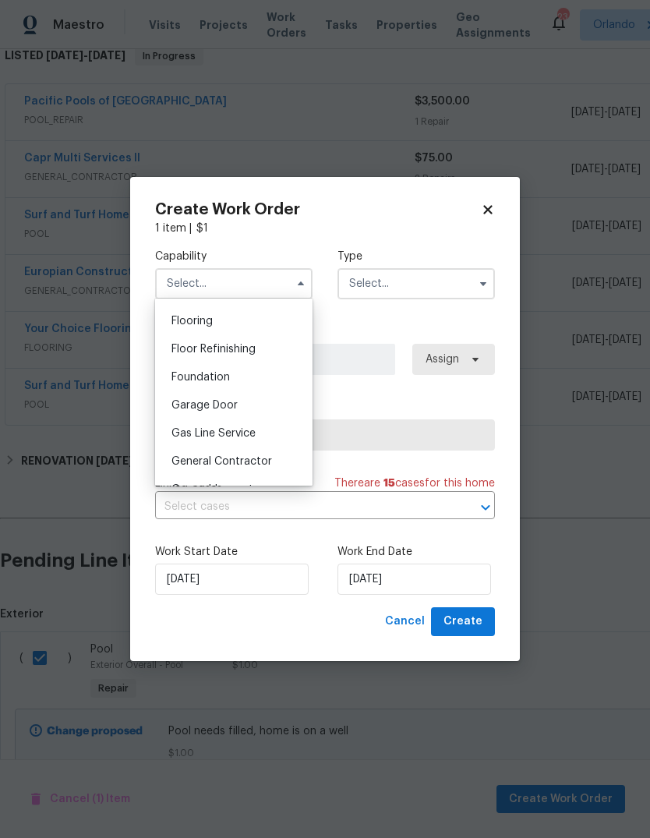
click at [141, 246] on div "Create Work Order 1 item | $ 1 Capability Agent Appliance Bathtub Resurfacing B…" at bounding box center [325, 419] width 390 height 484
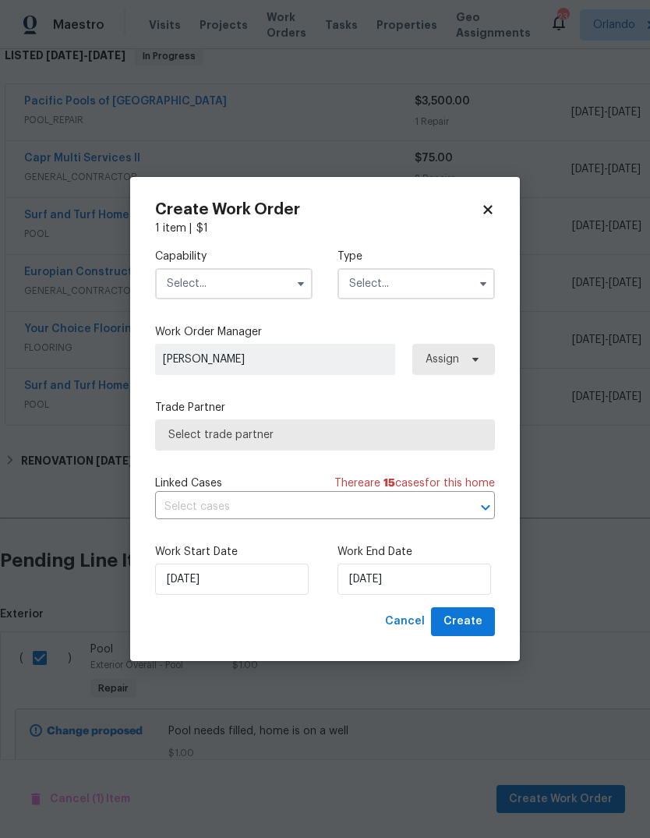
click at [173, 278] on input "text" at bounding box center [233, 283] width 157 height 31
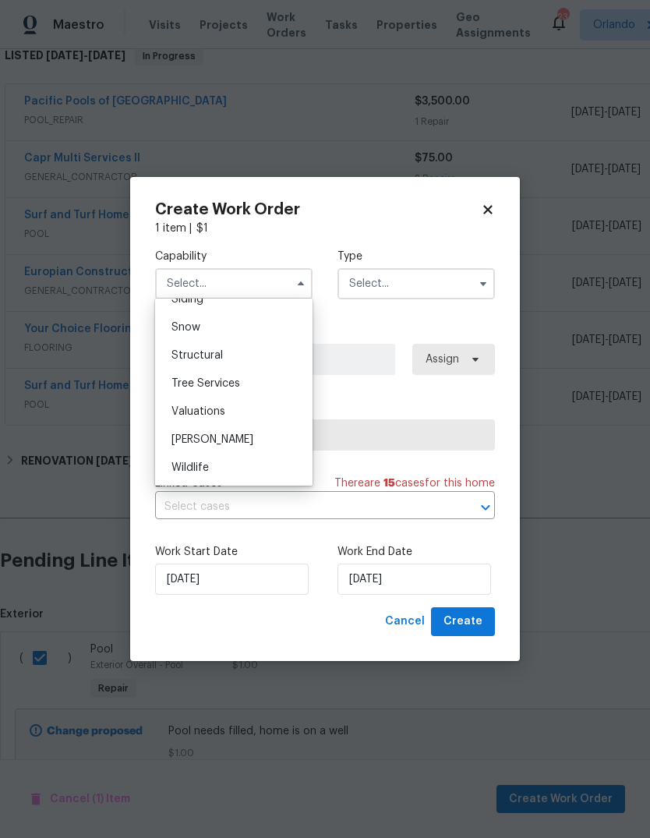
scroll to position [1735, 0]
click at [183, 440] on span "[PERSON_NAME]" at bounding box center [213, 439] width 82 height 11
type input "[PERSON_NAME]"
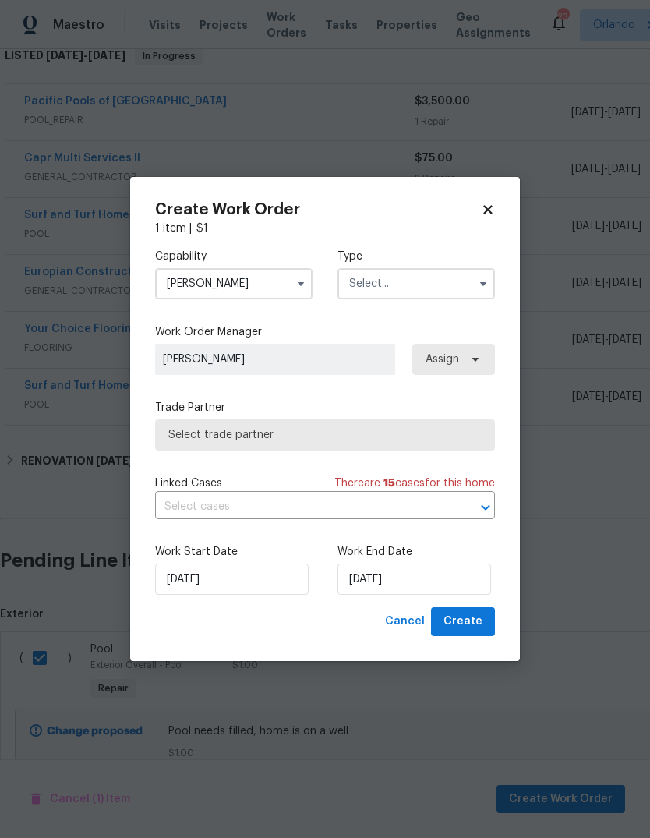
click at [458, 282] on input "text" at bounding box center [416, 283] width 157 height 31
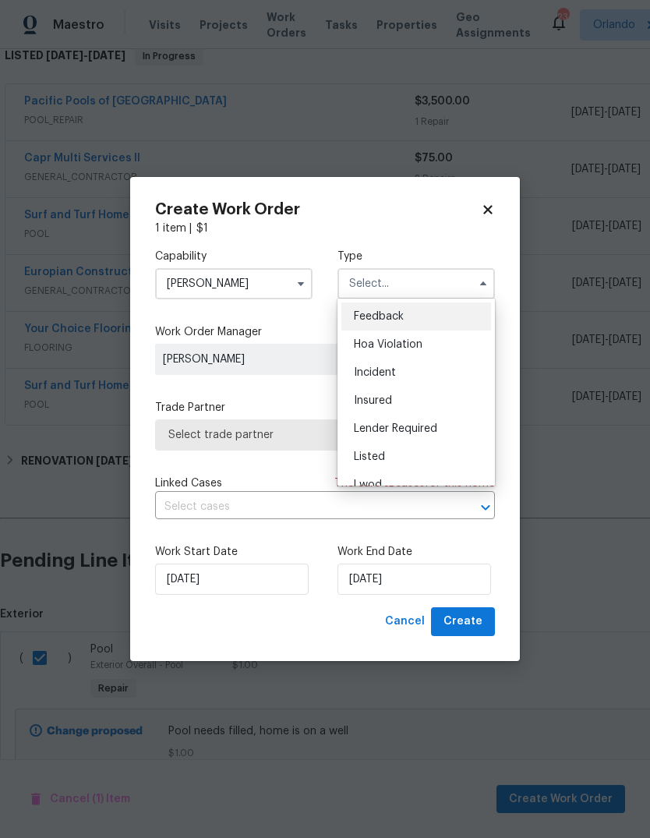
click at [405, 448] on div "Listed" at bounding box center [416, 457] width 150 height 28
type input "Listed"
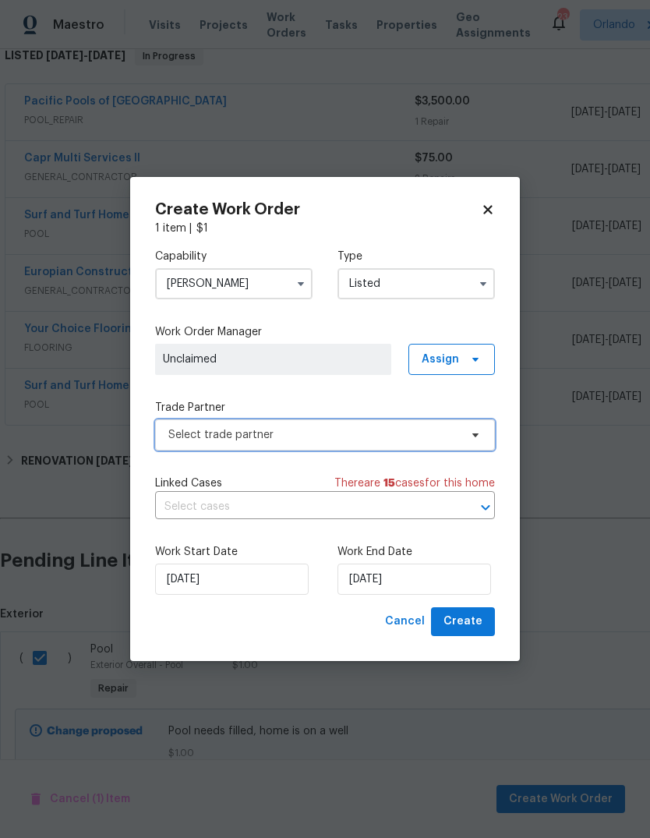
click at [466, 436] on span at bounding box center [473, 435] width 17 height 12
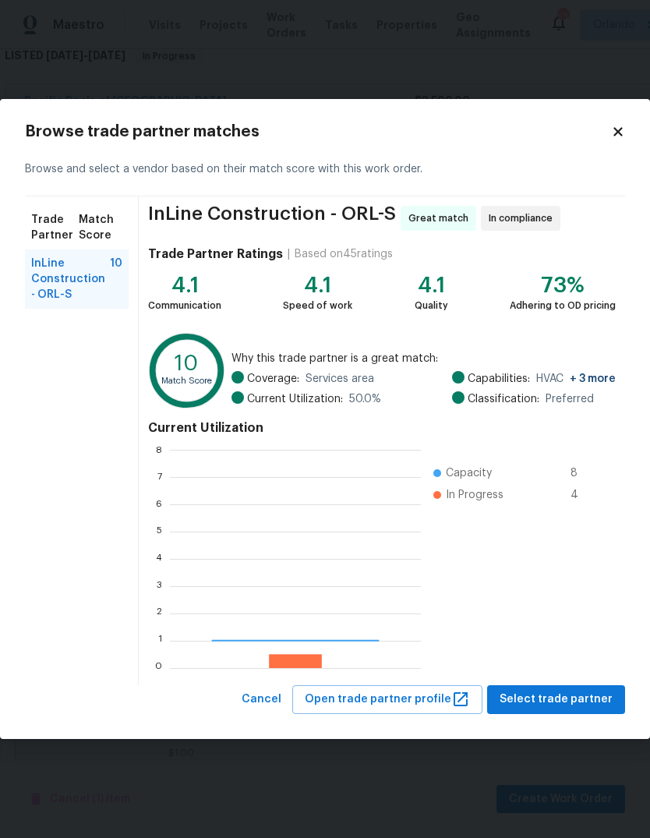
scroll to position [218, 251]
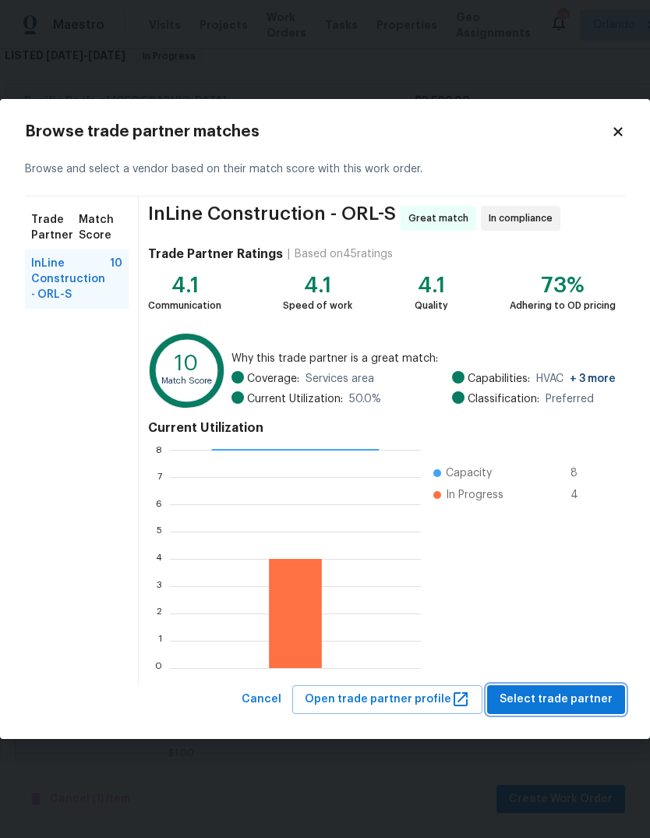
click at [541, 699] on span "Select trade partner" at bounding box center [556, 699] width 113 height 19
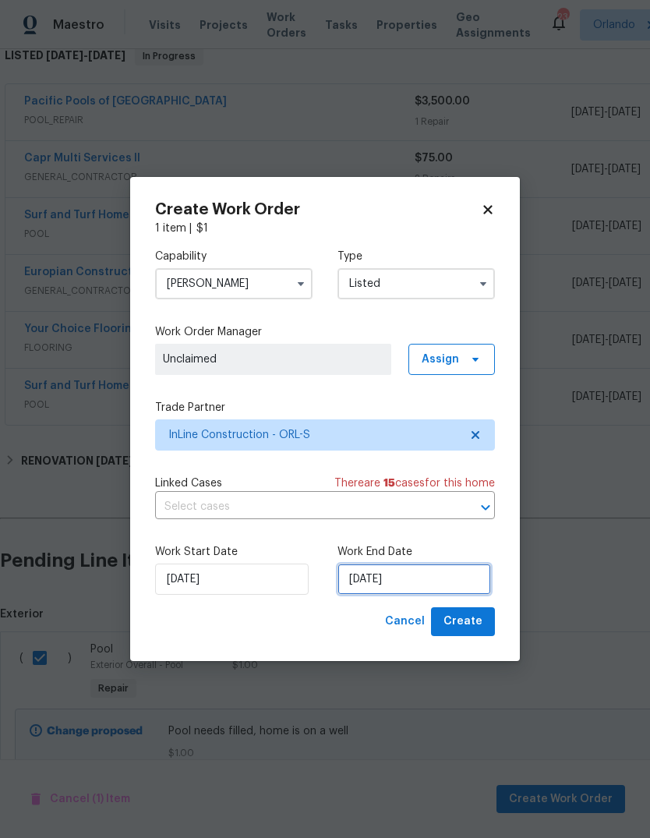
click at [388, 568] on input "[DATE]" at bounding box center [415, 579] width 154 height 31
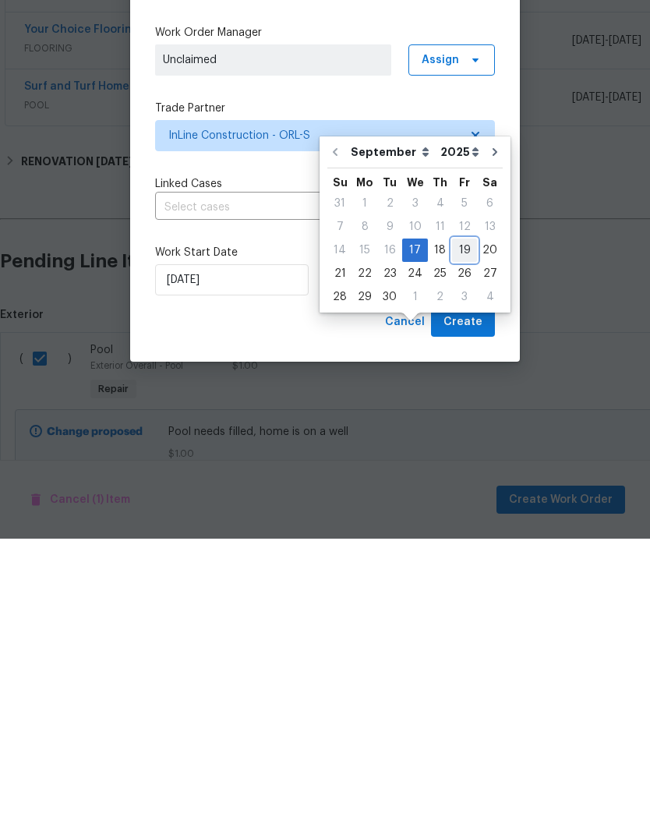
click at [460, 539] on div "19" at bounding box center [464, 550] width 25 height 22
type input "[DATE]"
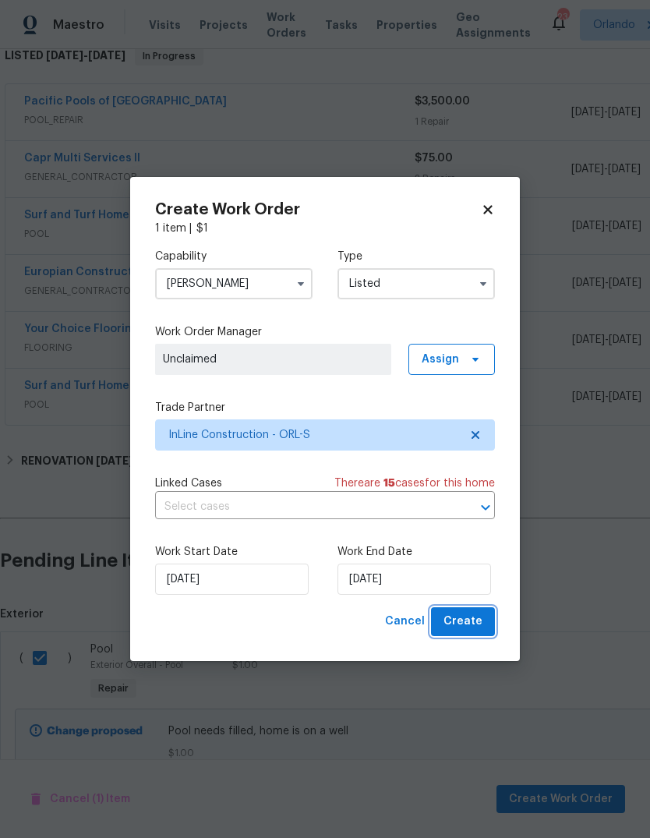
click at [458, 627] on span "Create" at bounding box center [463, 621] width 39 height 19
checkbox input "false"
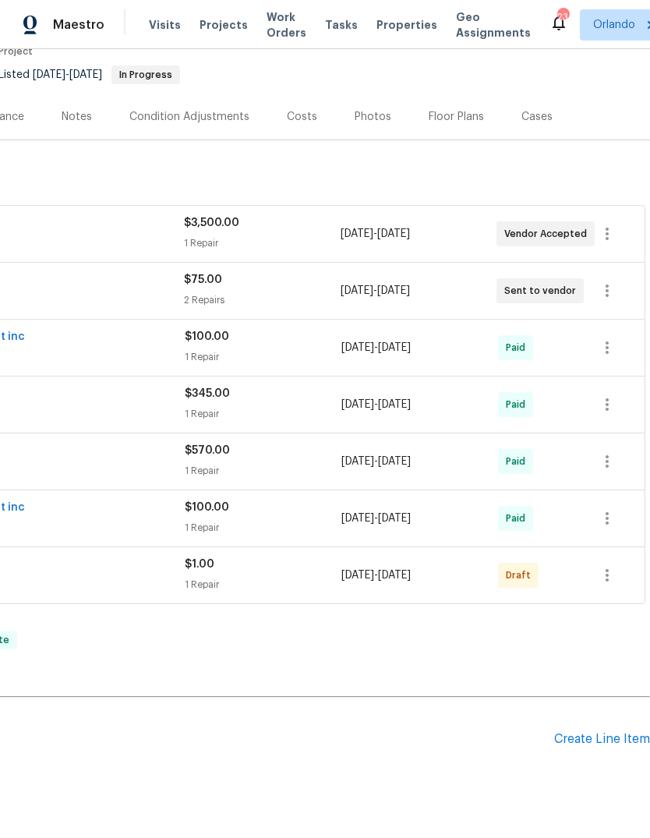
scroll to position [143, 231]
click at [600, 566] on icon "button" at bounding box center [607, 575] width 19 height 19
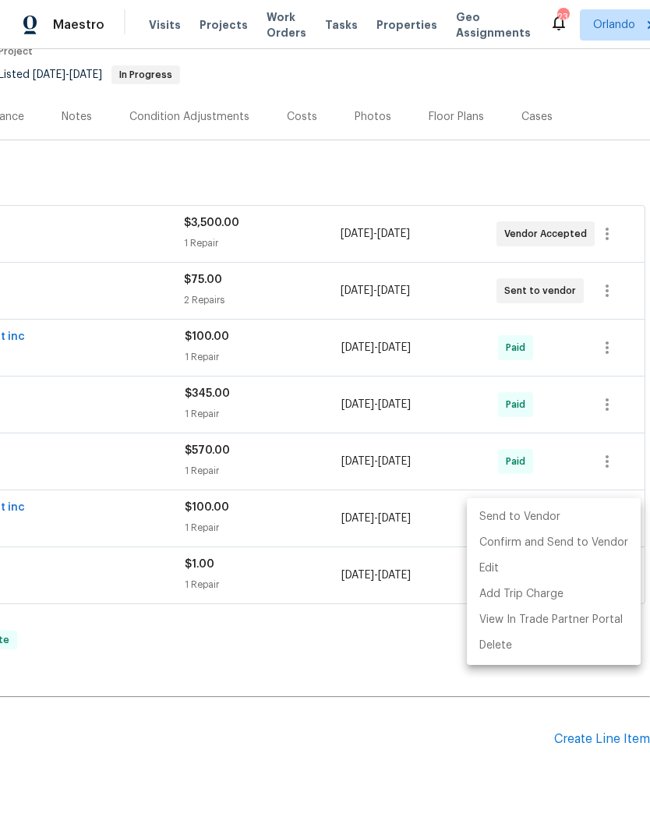
click at [514, 522] on li "Send to Vendor" at bounding box center [554, 517] width 174 height 26
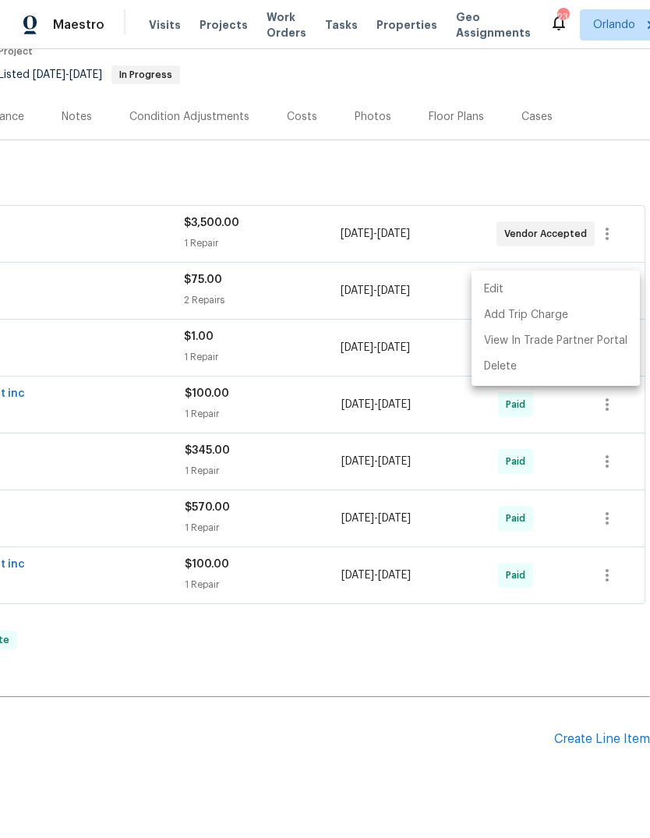
click at [240, 695] on div at bounding box center [325, 419] width 650 height 838
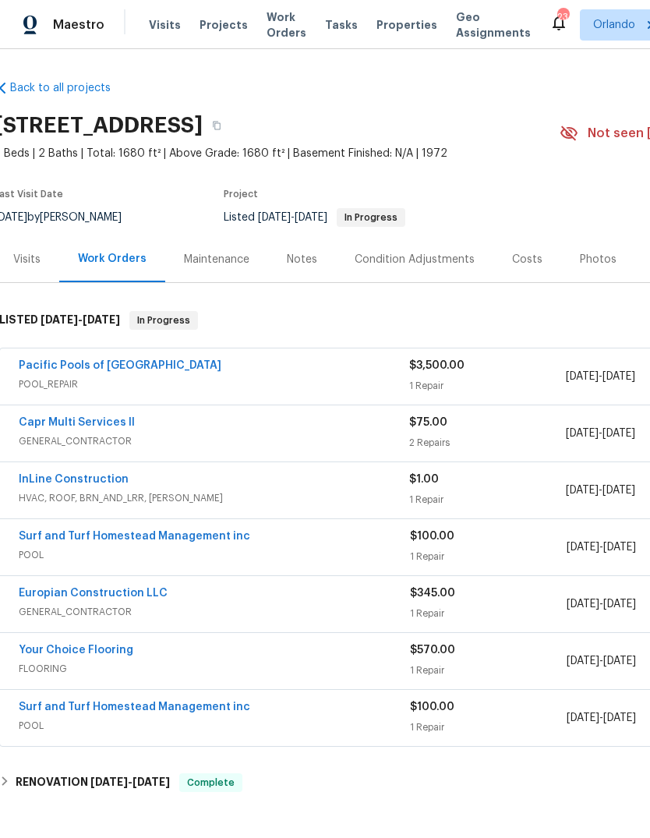
scroll to position [0, 6]
click at [295, 252] on div "Notes" at bounding box center [301, 260] width 30 height 16
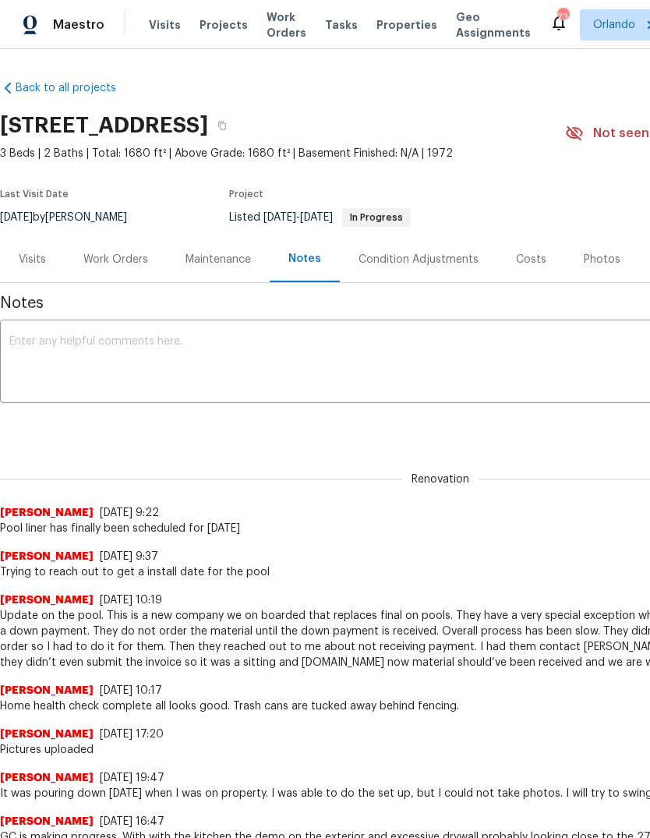
click at [74, 377] on textarea at bounding box center [440, 363] width 862 height 55
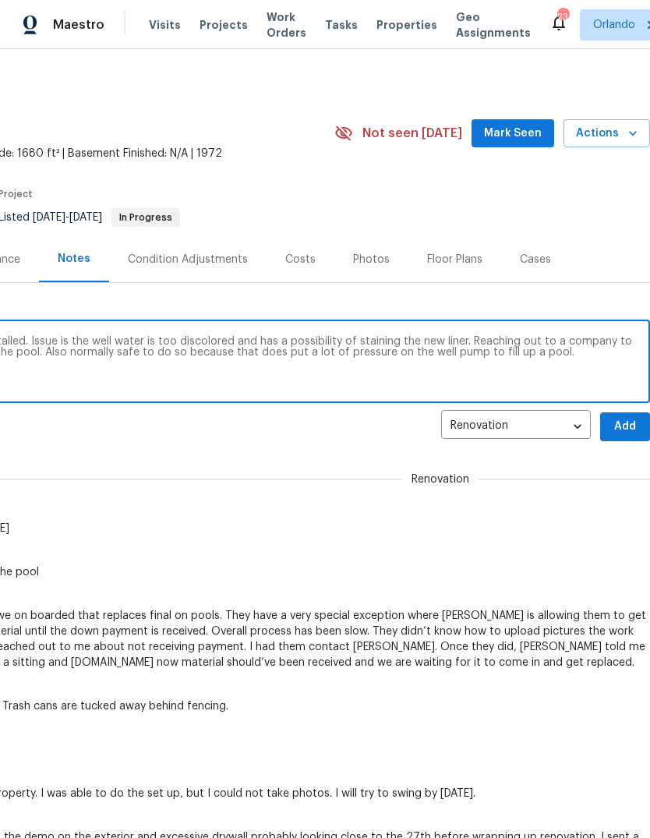
scroll to position [0, 231]
click at [362, 360] on textarea "Pool is being filled [DATE] new liner was installed. Issue is the well water is…" at bounding box center [210, 363] width 862 height 55
click at [360, 359] on textarea "Pool is being filled [DATE] new liner was installed. Issue is the well water is…" at bounding box center [210, 363] width 862 height 55
click at [360, 358] on textarea "Pool is being filled [DATE] new liner was installed. Issue is the well water is…" at bounding box center [210, 363] width 862 height 55
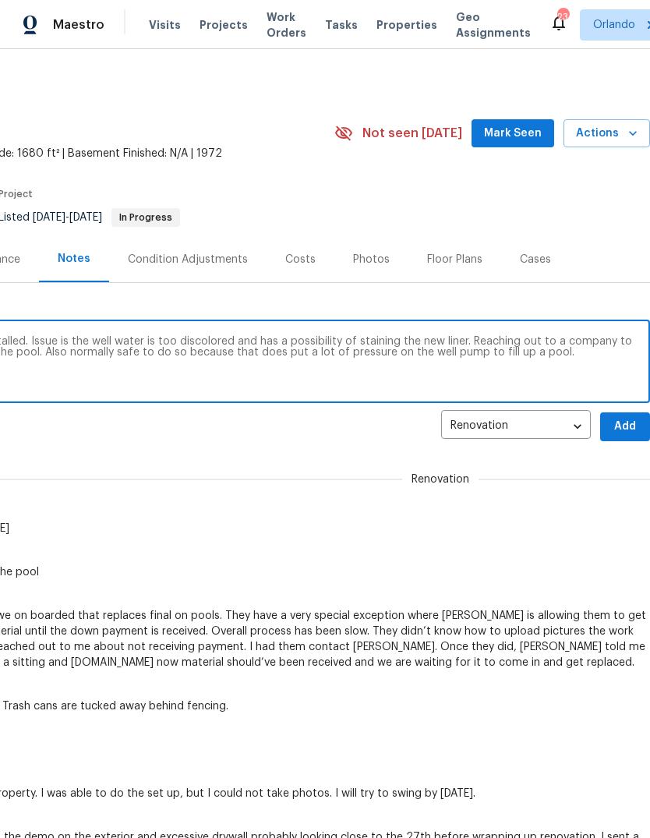
click at [359, 353] on textarea "Pool is being filled [DATE] new liner was installed. Issue is the well water is…" at bounding box center [210, 363] width 862 height 55
click at [359, 352] on textarea "Pool is being filled [DATE] new liner was installed. Issue is the well water is…" at bounding box center [210, 363] width 862 height 55
type textarea "Pool is being filled [DATE] new liner was installed. Issue is the well water is…"
click at [621, 428] on span "Add" at bounding box center [625, 426] width 25 height 19
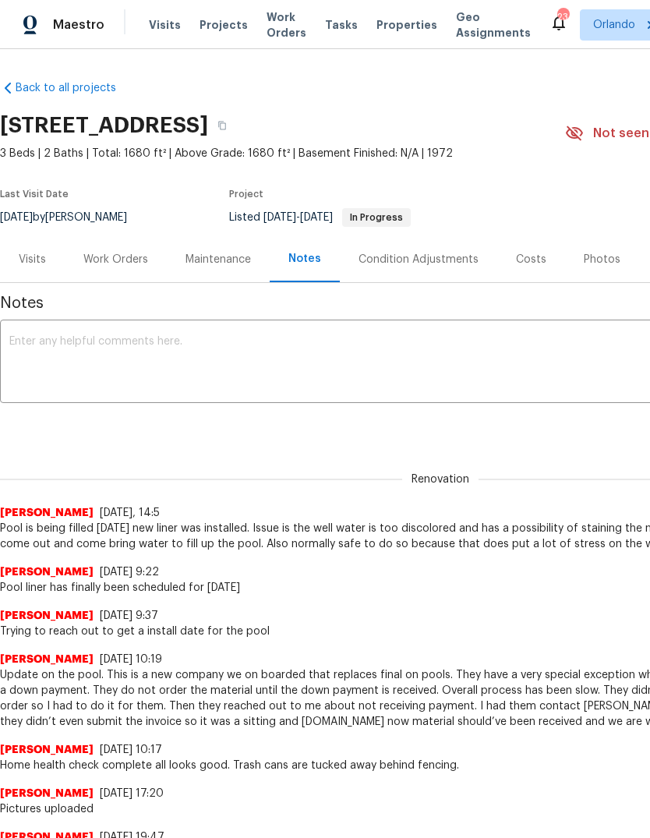
scroll to position [0, 0]
click at [106, 264] on div "Work Orders" at bounding box center [115, 260] width 65 height 16
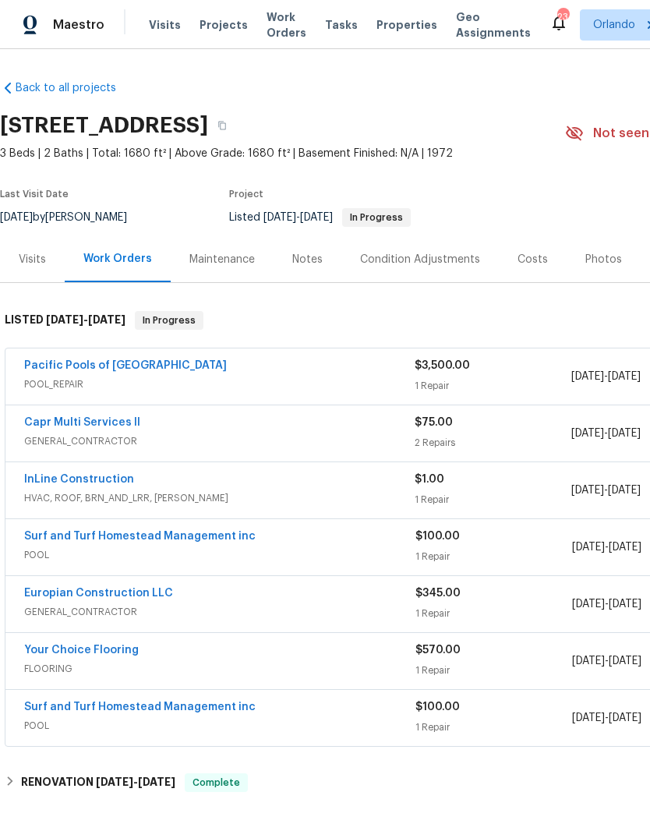
click at [51, 483] on link "InLine Construction" at bounding box center [79, 479] width 110 height 11
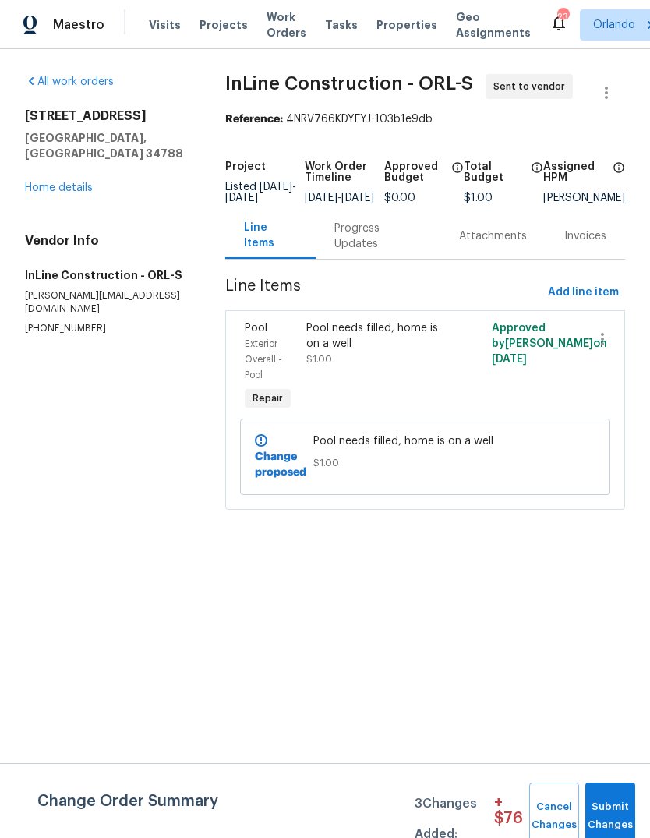
click at [362, 250] on div "Progress Updates" at bounding box center [377, 236] width 87 height 31
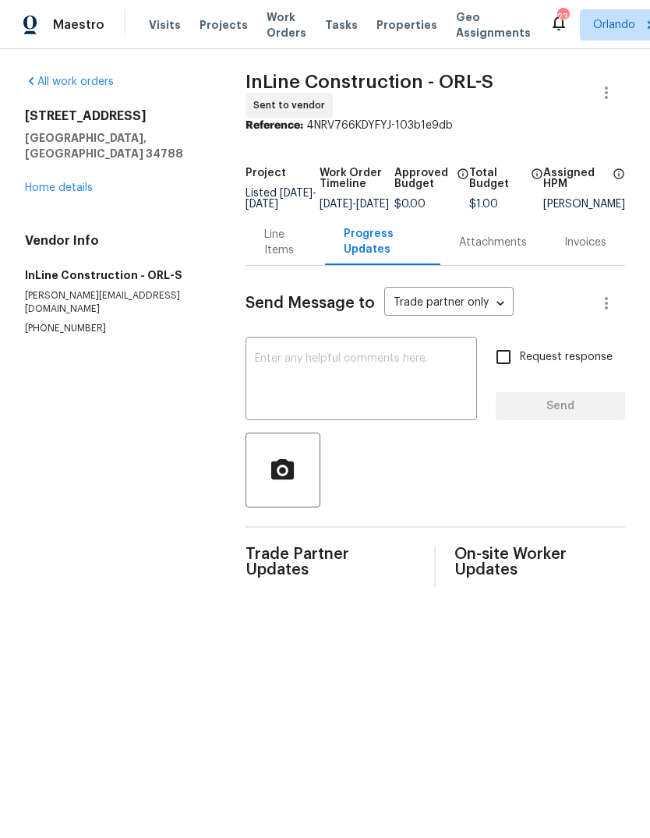
click at [292, 355] on div "x ​" at bounding box center [362, 381] width 232 height 80
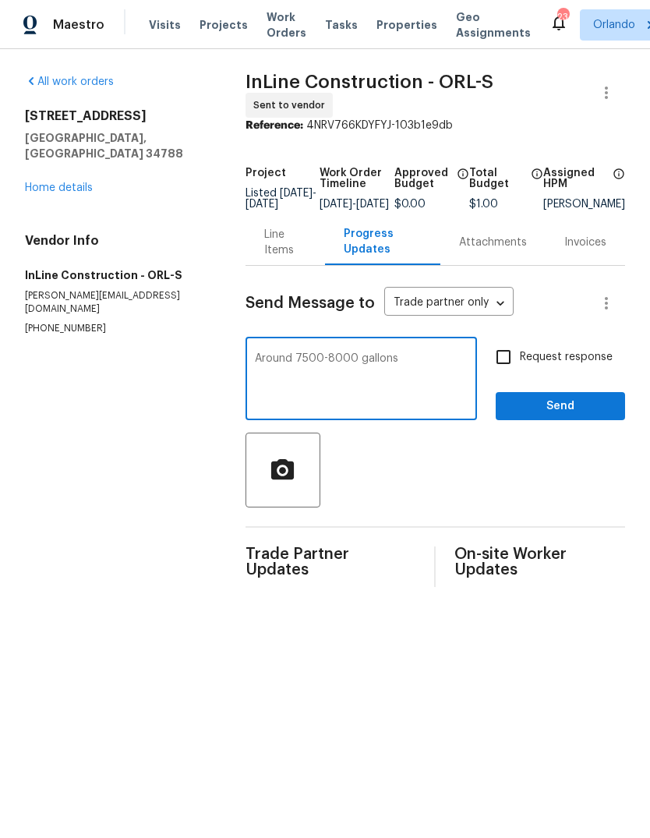
type textarea "Around 7500-8000 gallons"
click at [603, 404] on span "Send" at bounding box center [560, 406] width 104 height 19
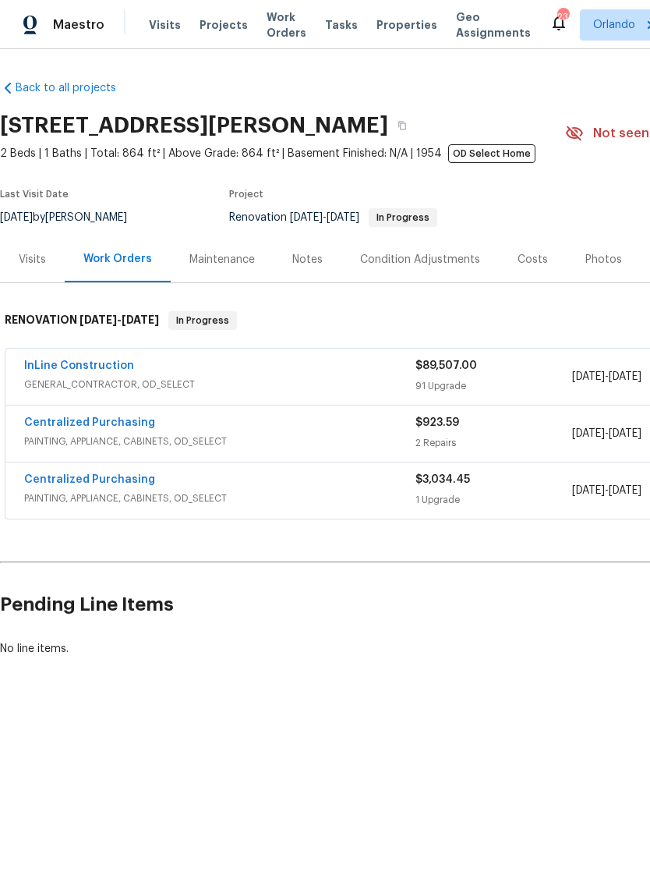
click at [306, 256] on div "Notes" at bounding box center [307, 260] width 30 height 16
